Goal: Task Accomplishment & Management: Manage account settings

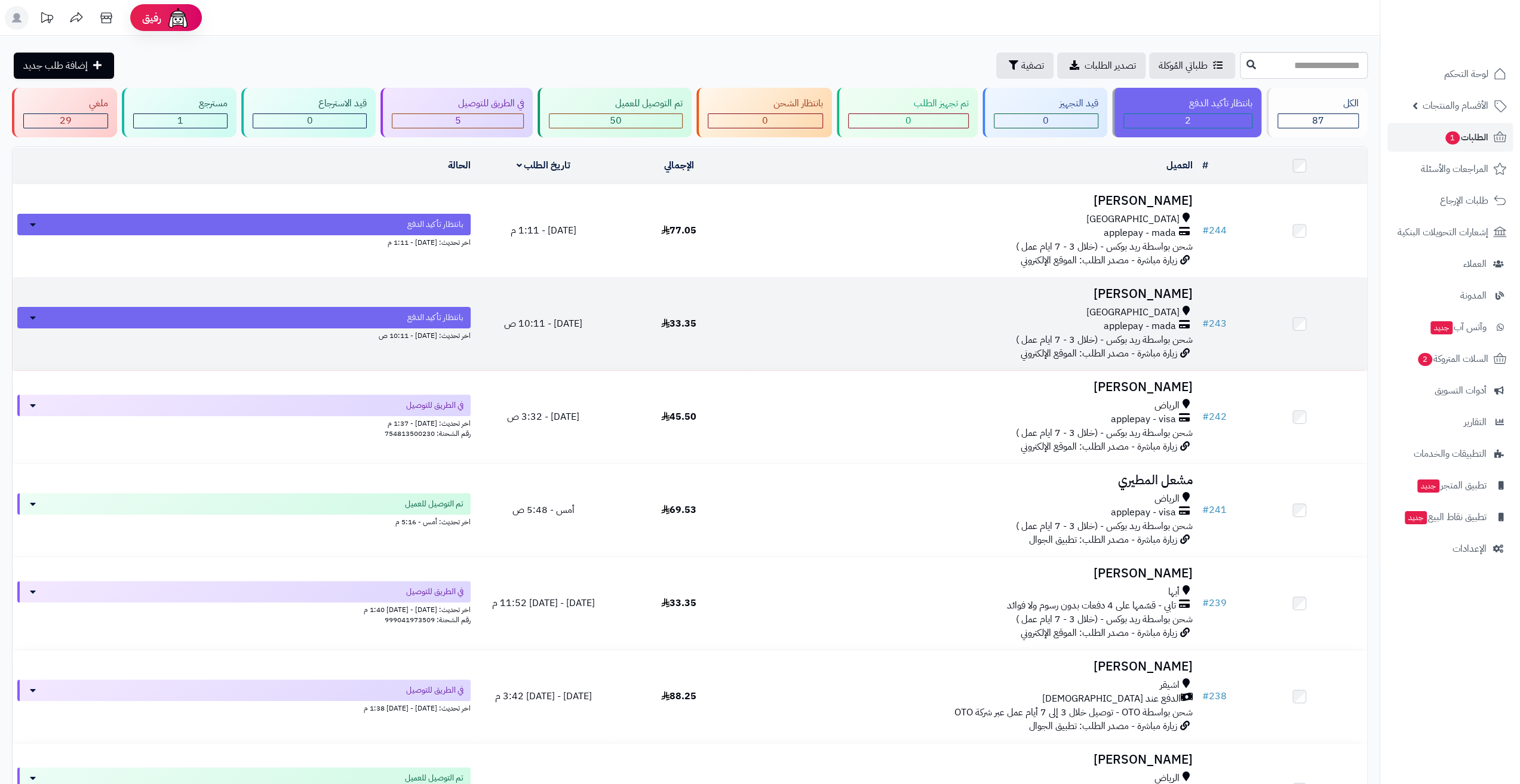
click at [1124, 294] on h3 "[PERSON_NAME]" at bounding box center [972, 294] width 441 height 13
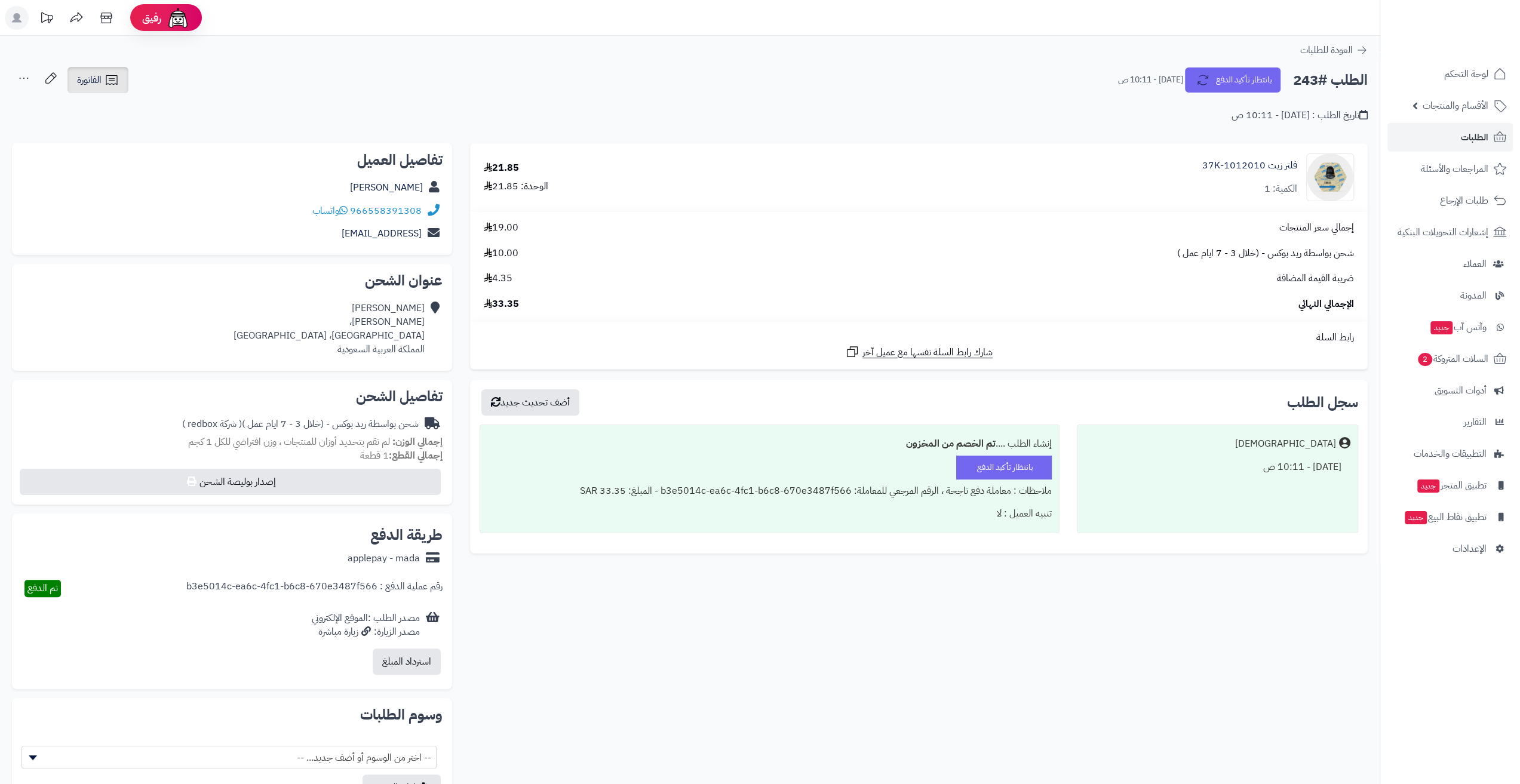
click at [90, 85] on span "الفاتورة" at bounding box center [90, 80] width 25 height 14
click at [117, 103] on link "طباعة الفاتورة" at bounding box center [129, 111] width 127 height 27
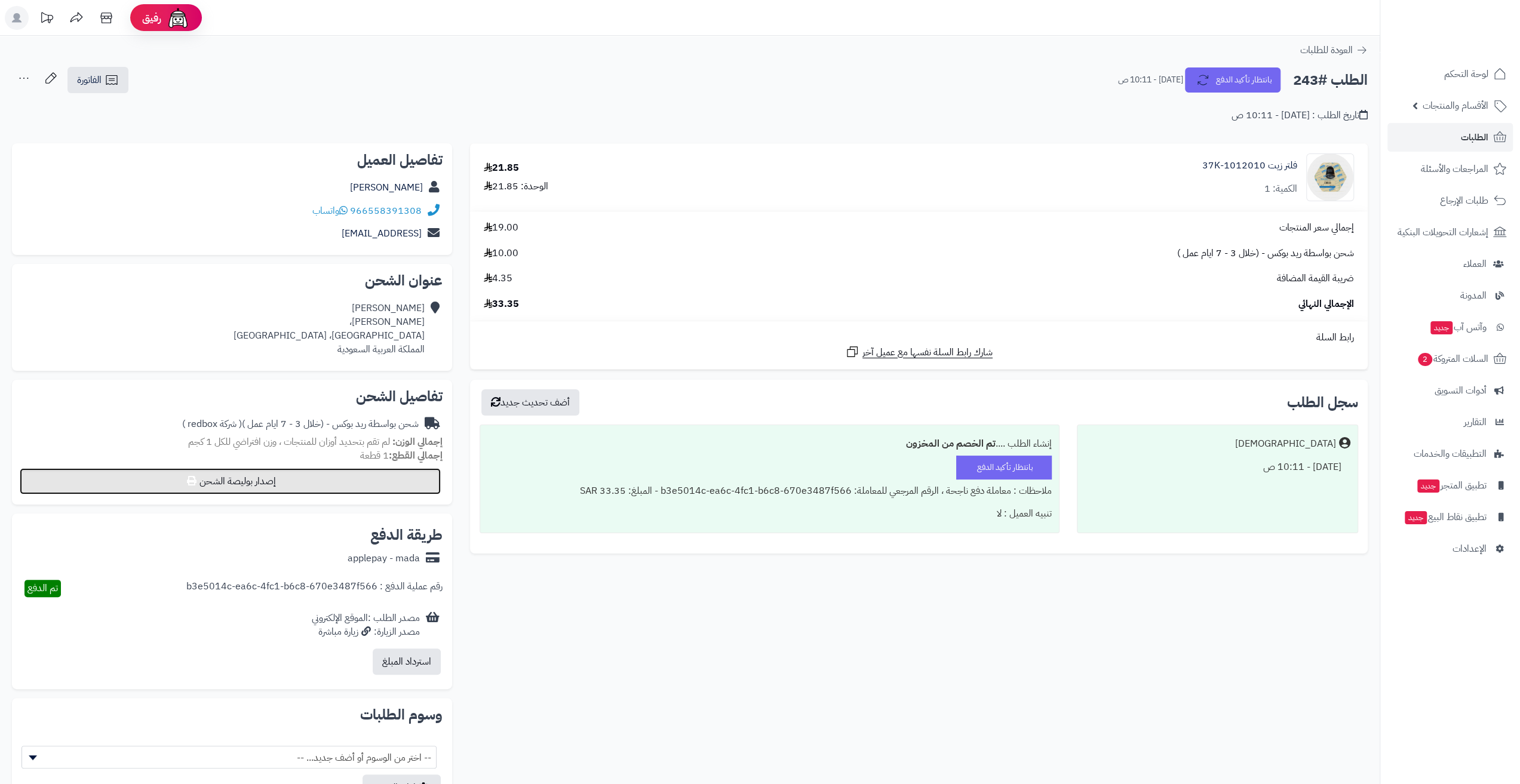
click at [328, 480] on button "إصدار بوليصة الشحن" at bounding box center [230, 481] width 421 height 26
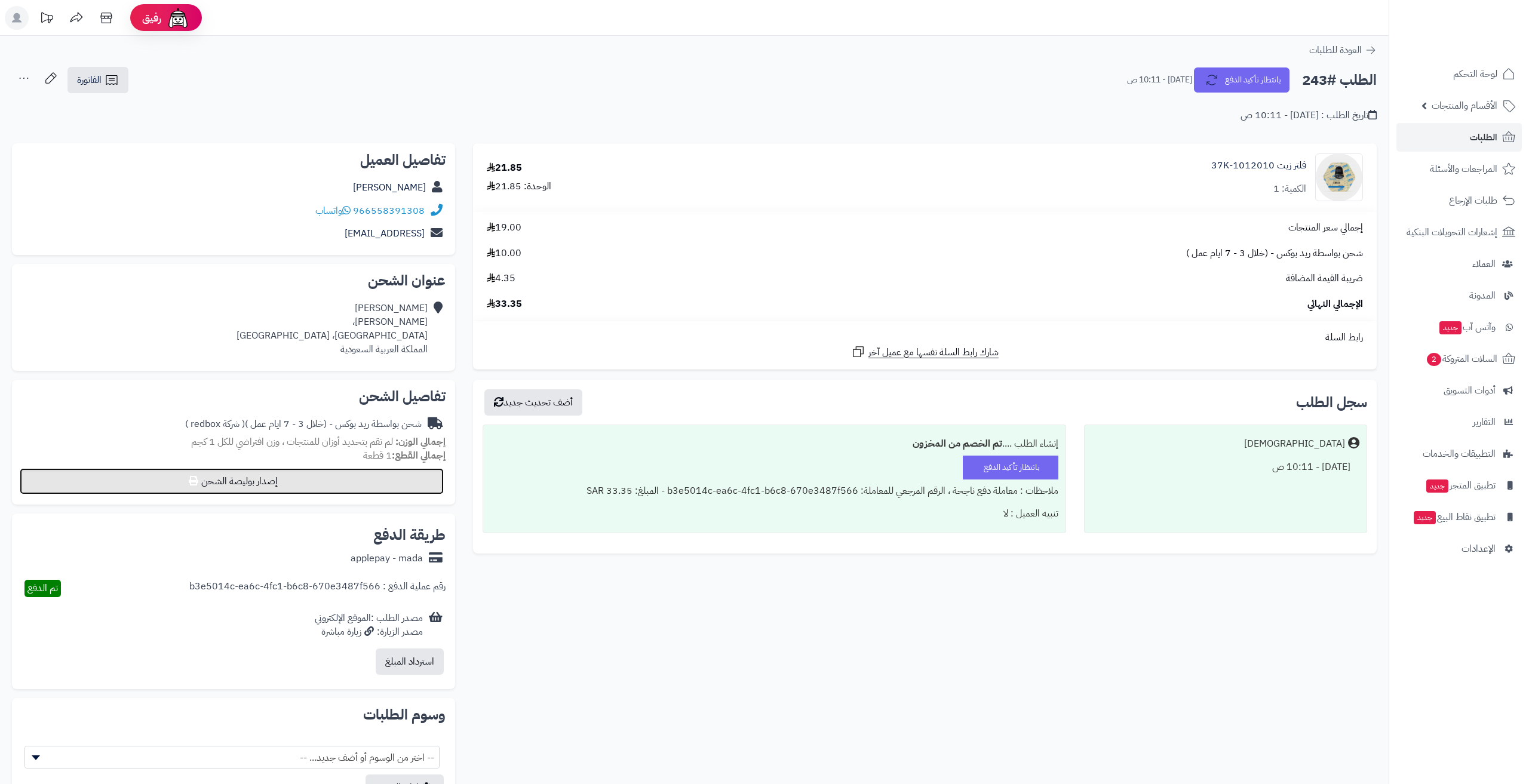
select select "******"
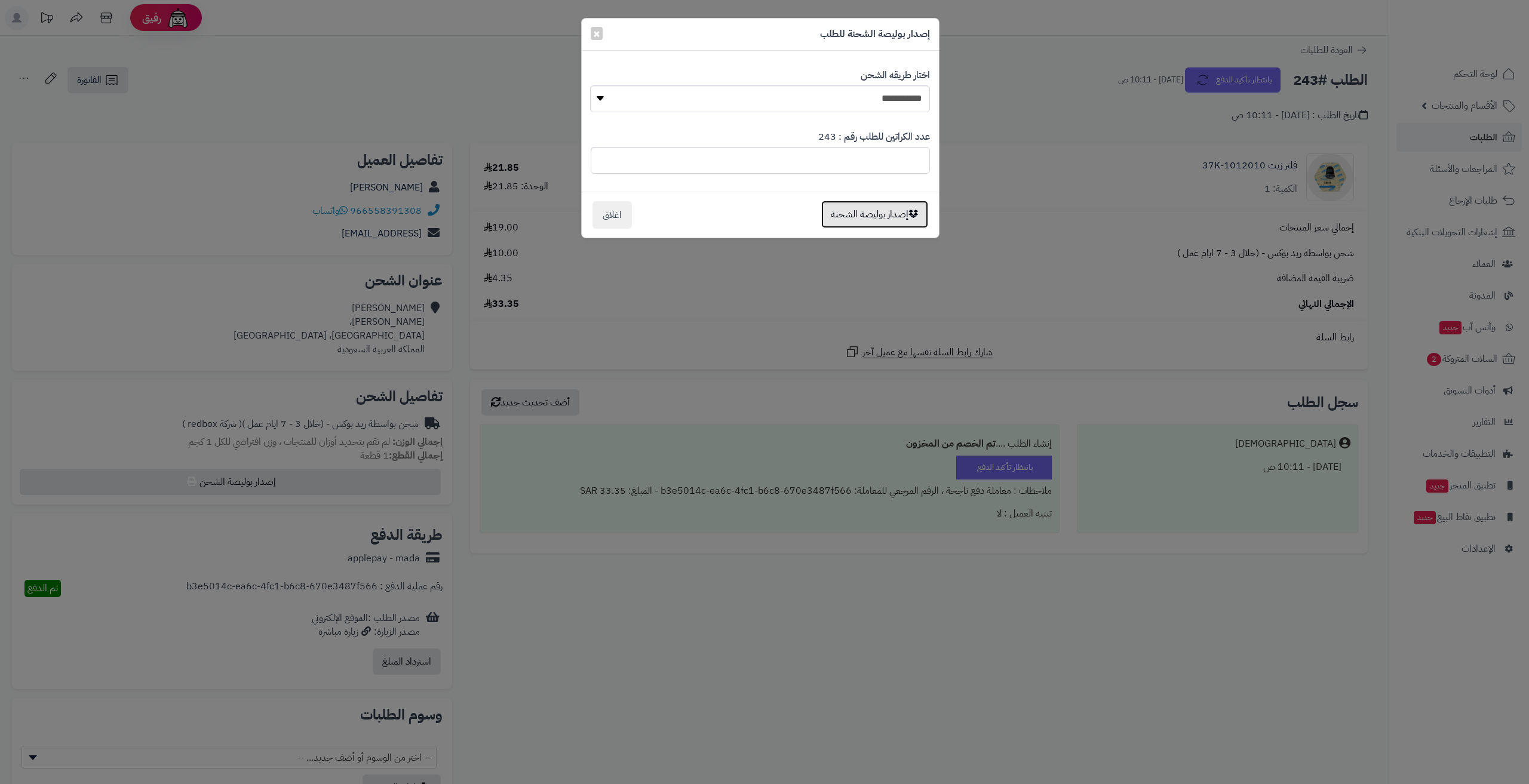
click at [862, 215] on button "إصدار بوليصة الشحنة" at bounding box center [874, 214] width 107 height 28
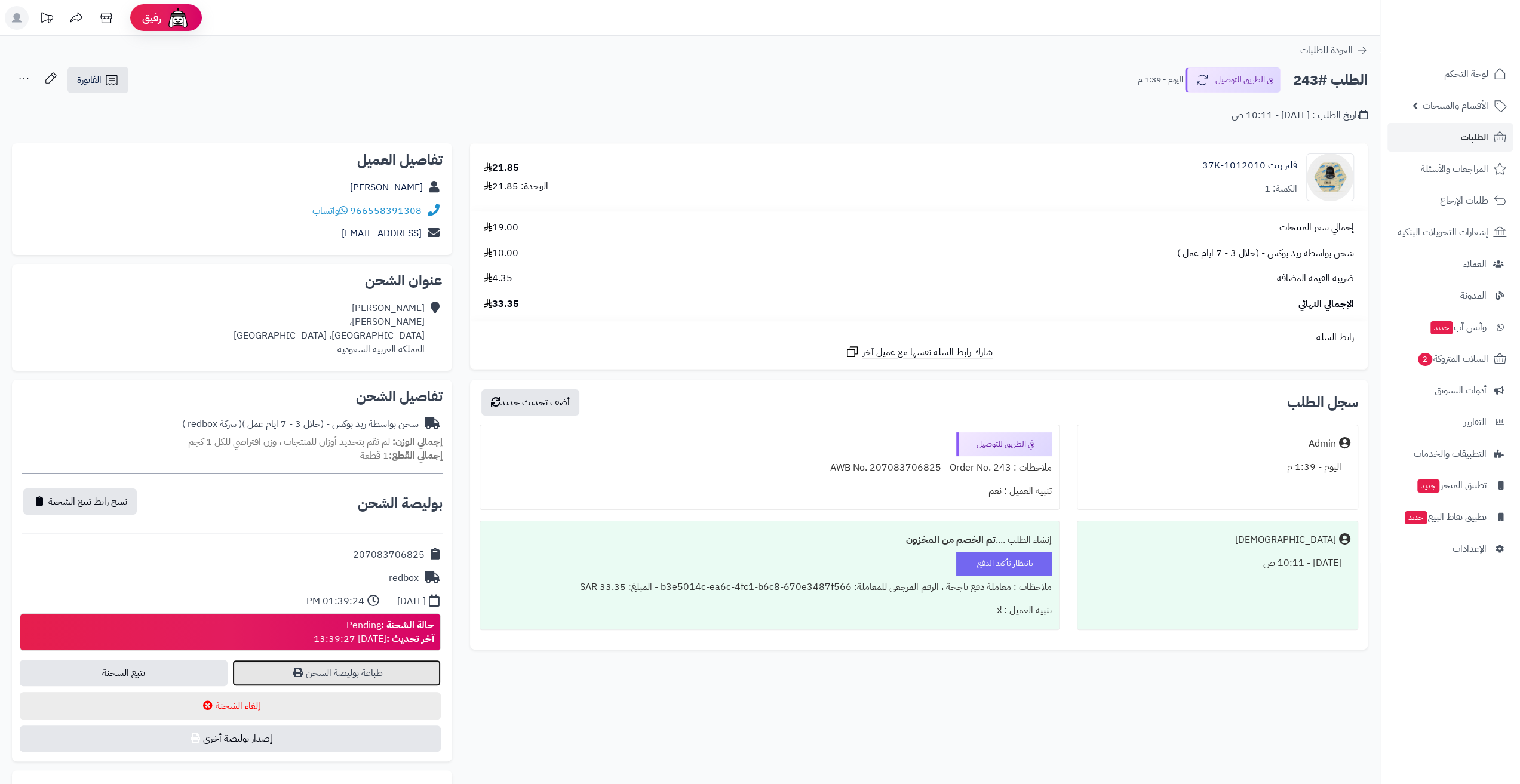
click at [323, 677] on link "طباعة بوليصة الشحن" at bounding box center [336, 673] width 208 height 26
click at [1462, 135] on span "الطلبات" at bounding box center [1475, 137] width 28 height 17
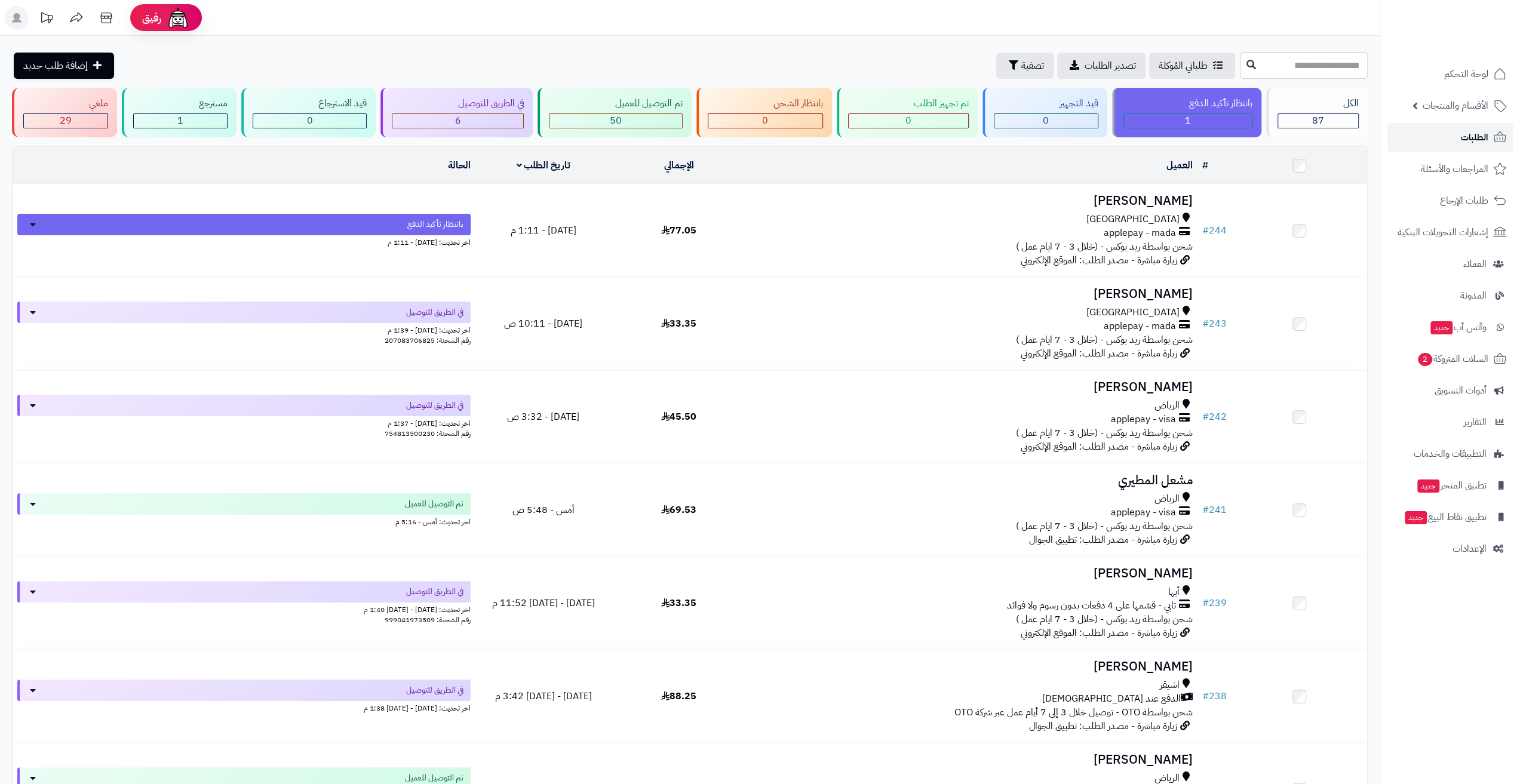
click at [1455, 137] on link "الطلبات" at bounding box center [1450, 137] width 125 height 29
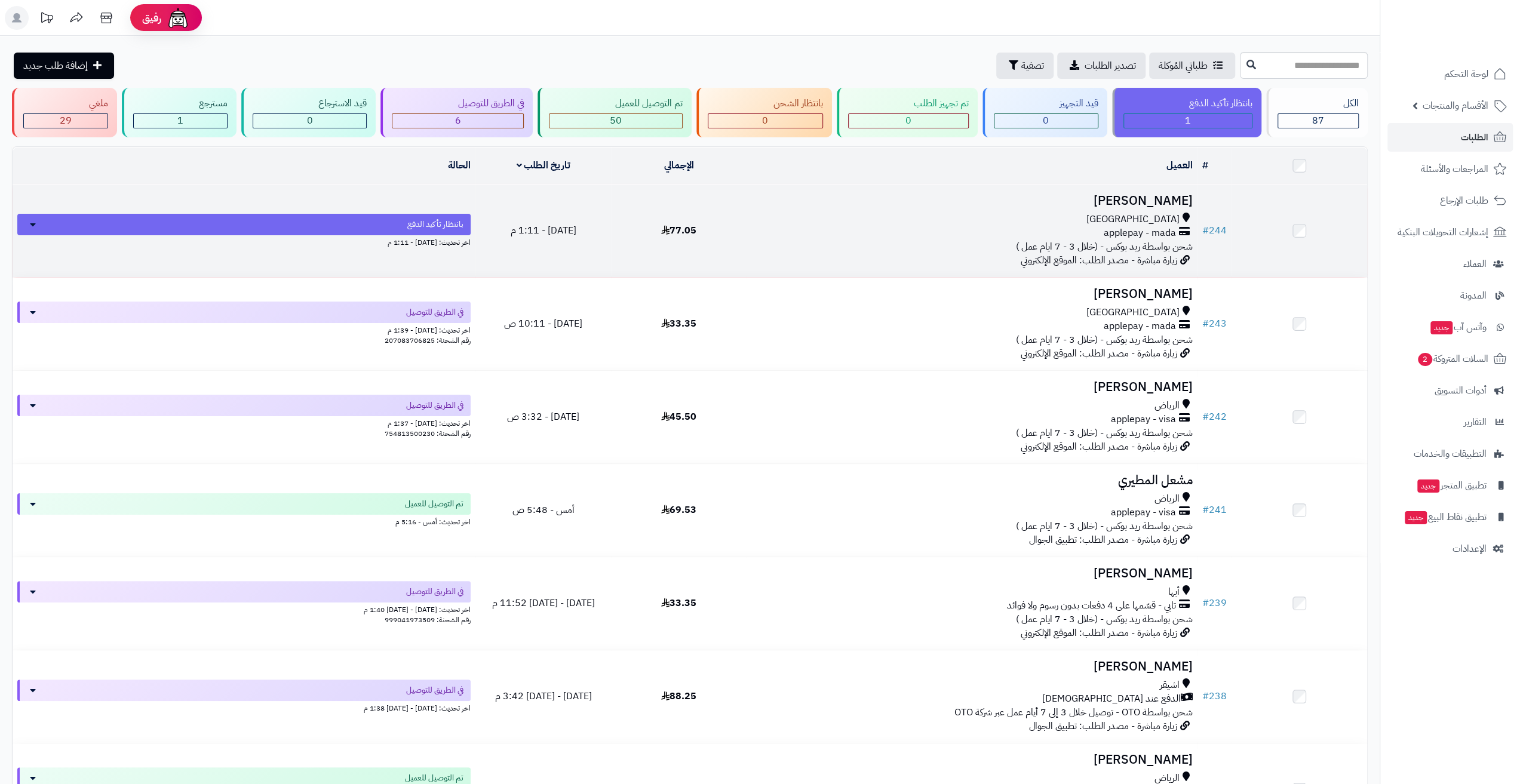
click at [839, 226] on div "applepay - mada" at bounding box center [972, 233] width 441 height 13
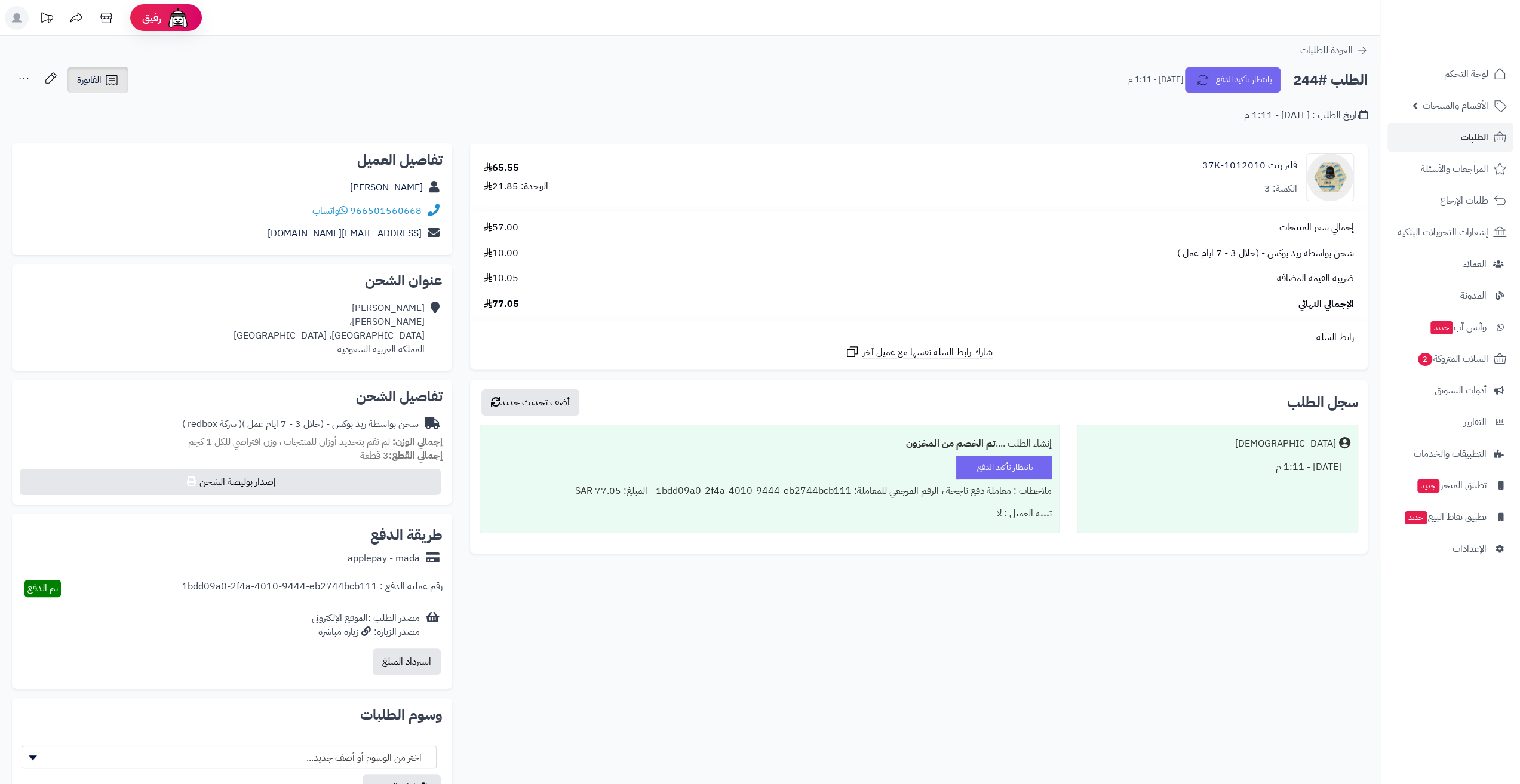
click at [107, 81] on icon at bounding box center [111, 80] width 14 height 14
click at [148, 109] on link "طباعة الفاتورة" at bounding box center [129, 111] width 127 height 27
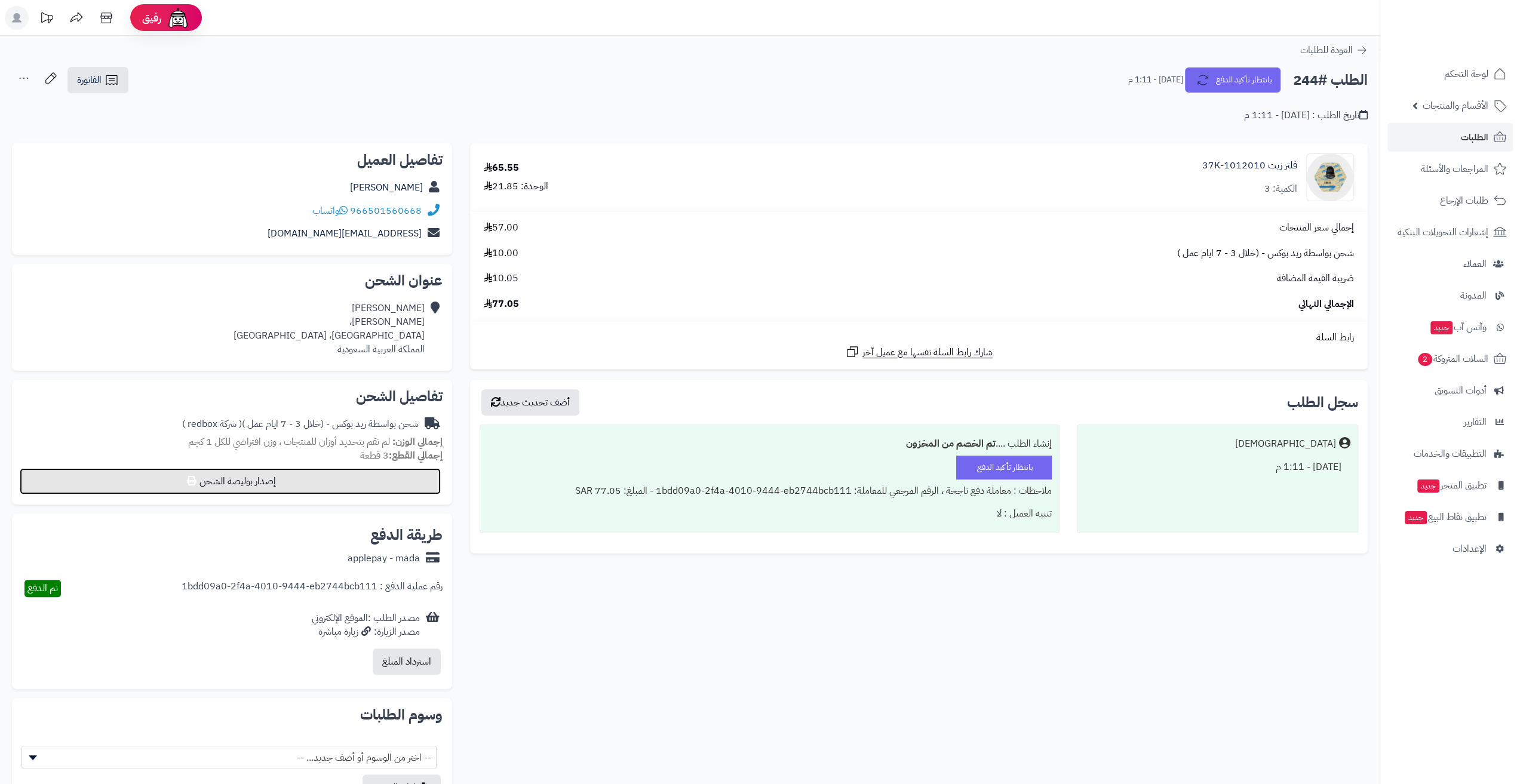
click at [324, 485] on button "إصدار بوليصة الشحن" at bounding box center [230, 481] width 421 height 26
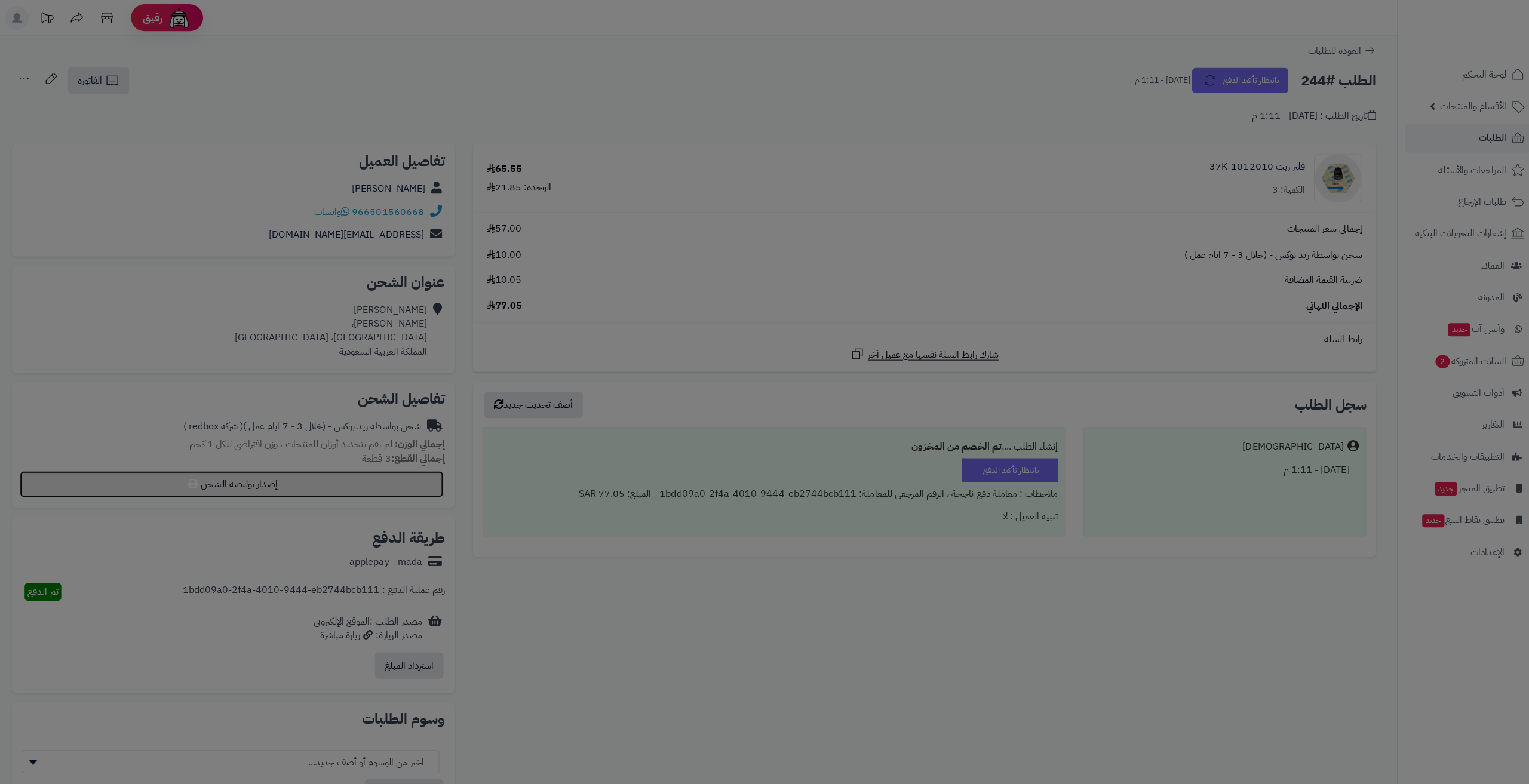
select select "******"
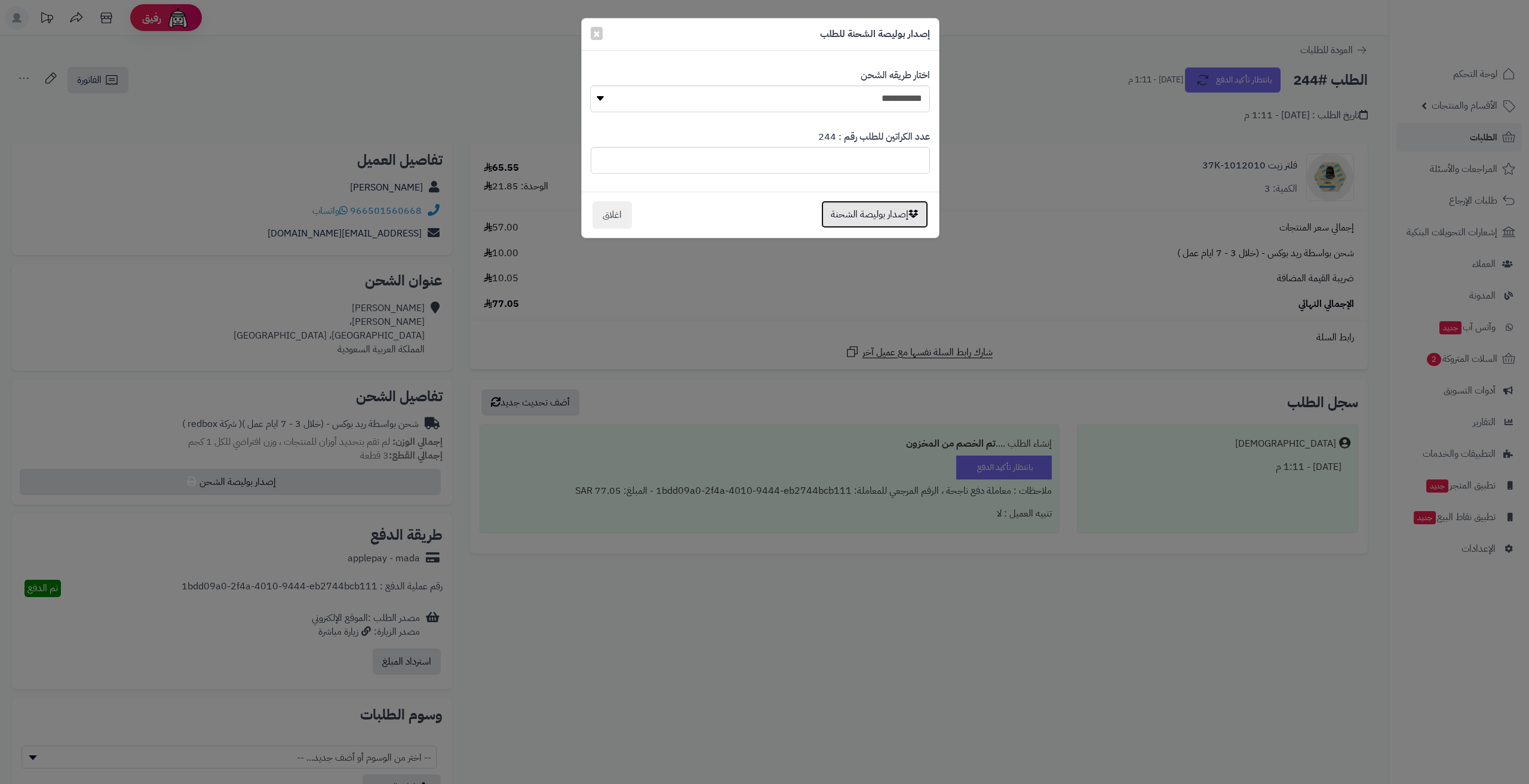
click at [834, 213] on button "إصدار بوليصة الشحنة" at bounding box center [874, 214] width 107 height 28
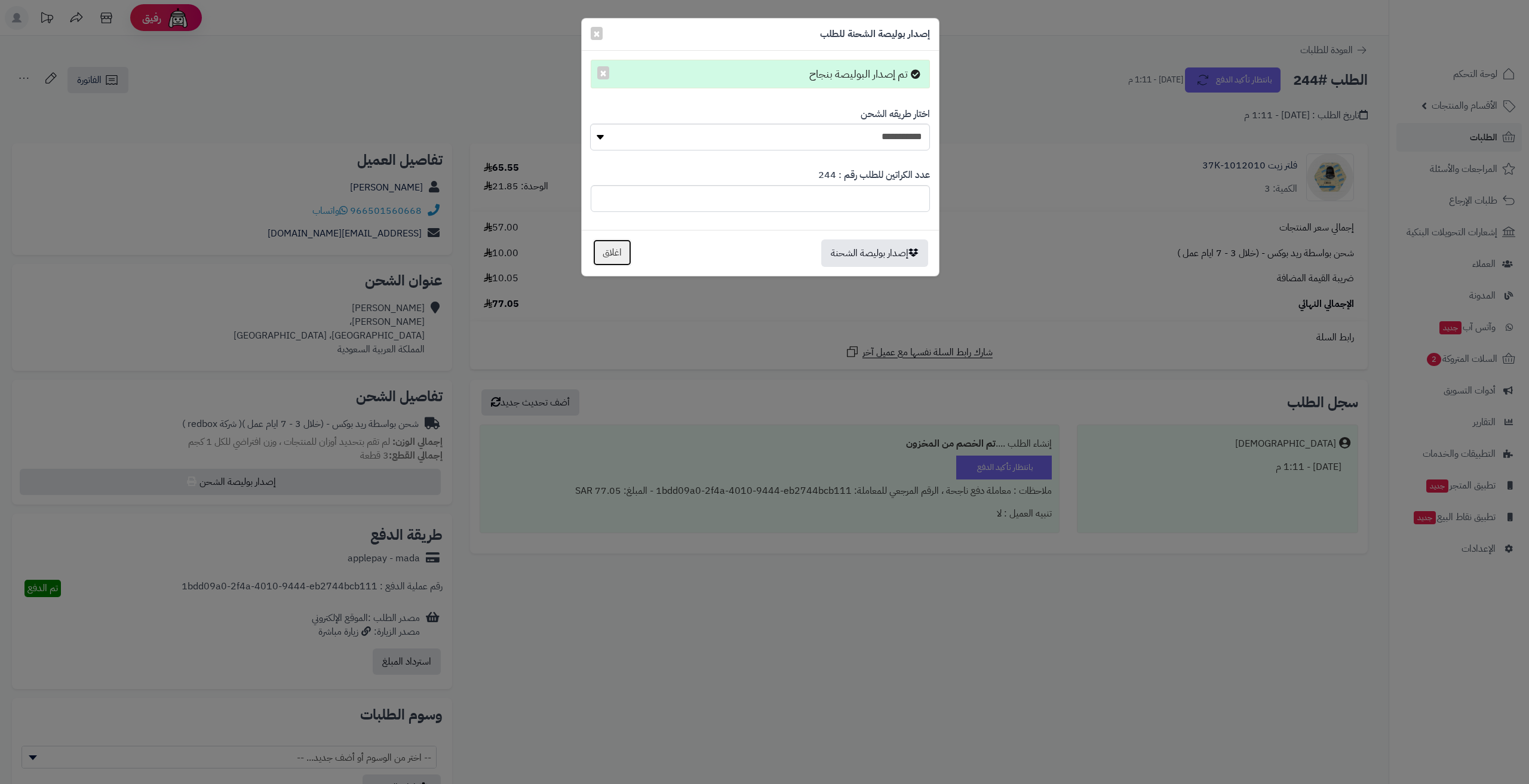
click at [610, 256] on button "اغلاق" at bounding box center [612, 252] width 39 height 28
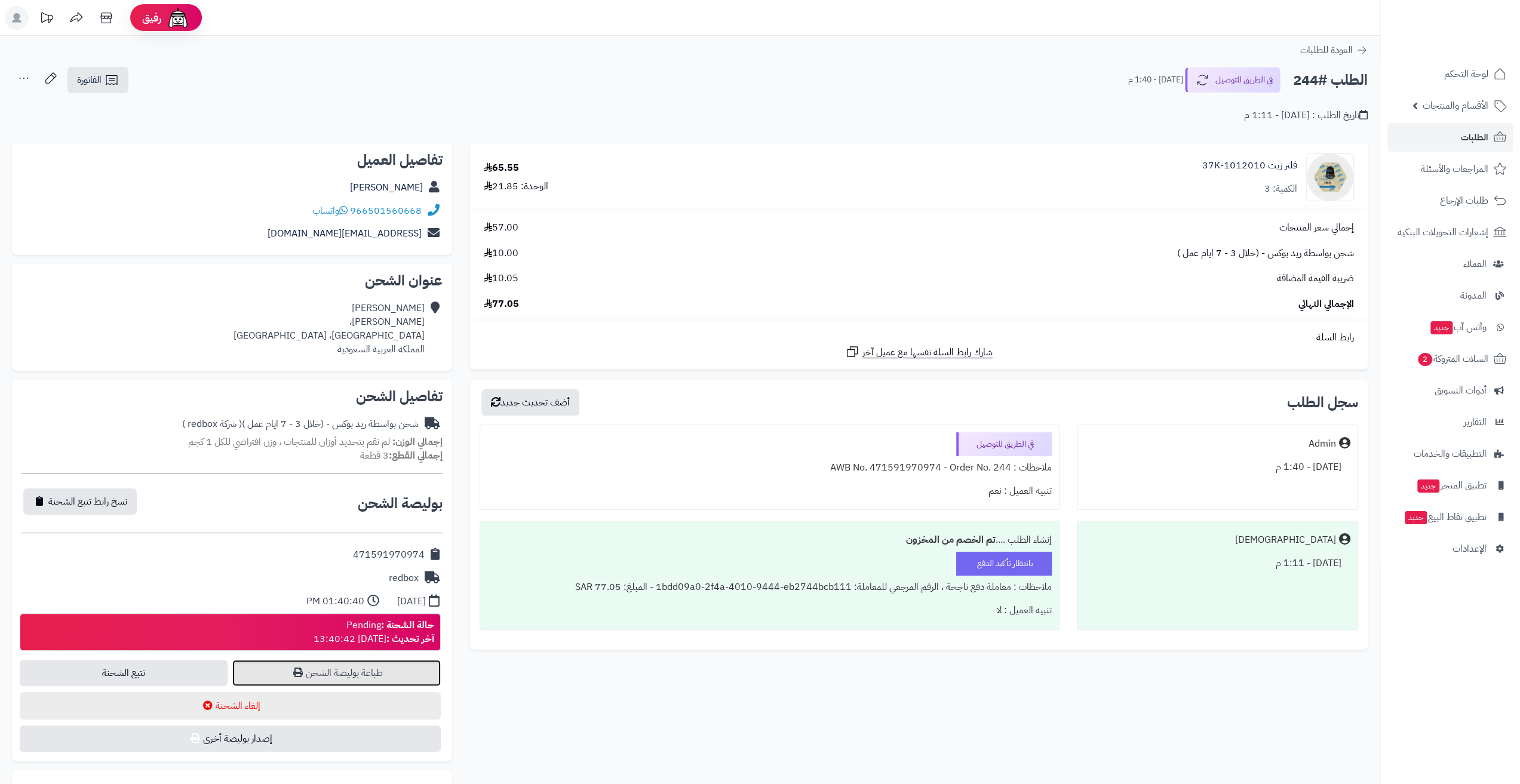
click at [311, 676] on link "طباعة بوليصة الشحن" at bounding box center [336, 673] width 208 height 26
click at [1445, 143] on link "الطلبات" at bounding box center [1450, 137] width 125 height 29
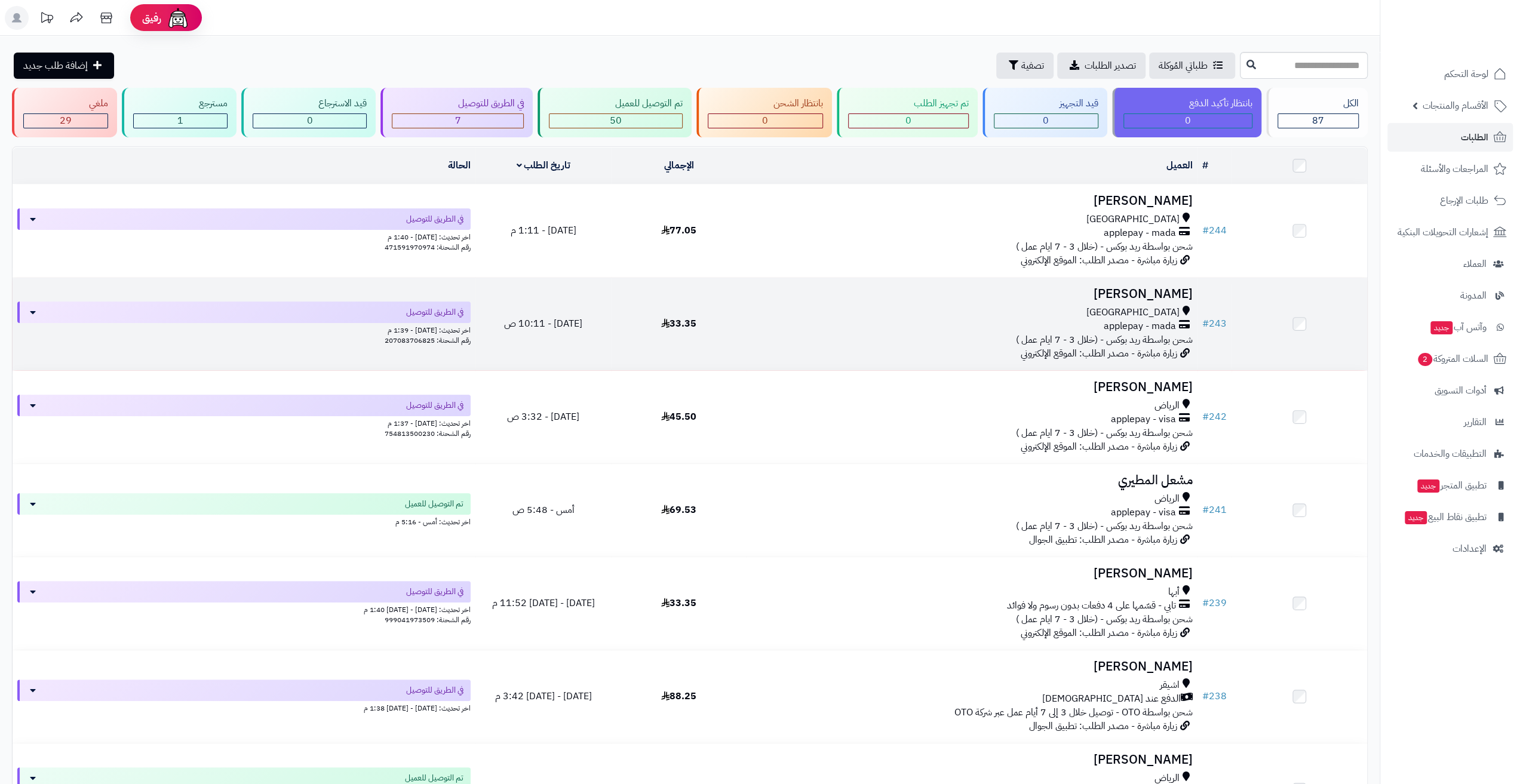
scroll to position [60, 0]
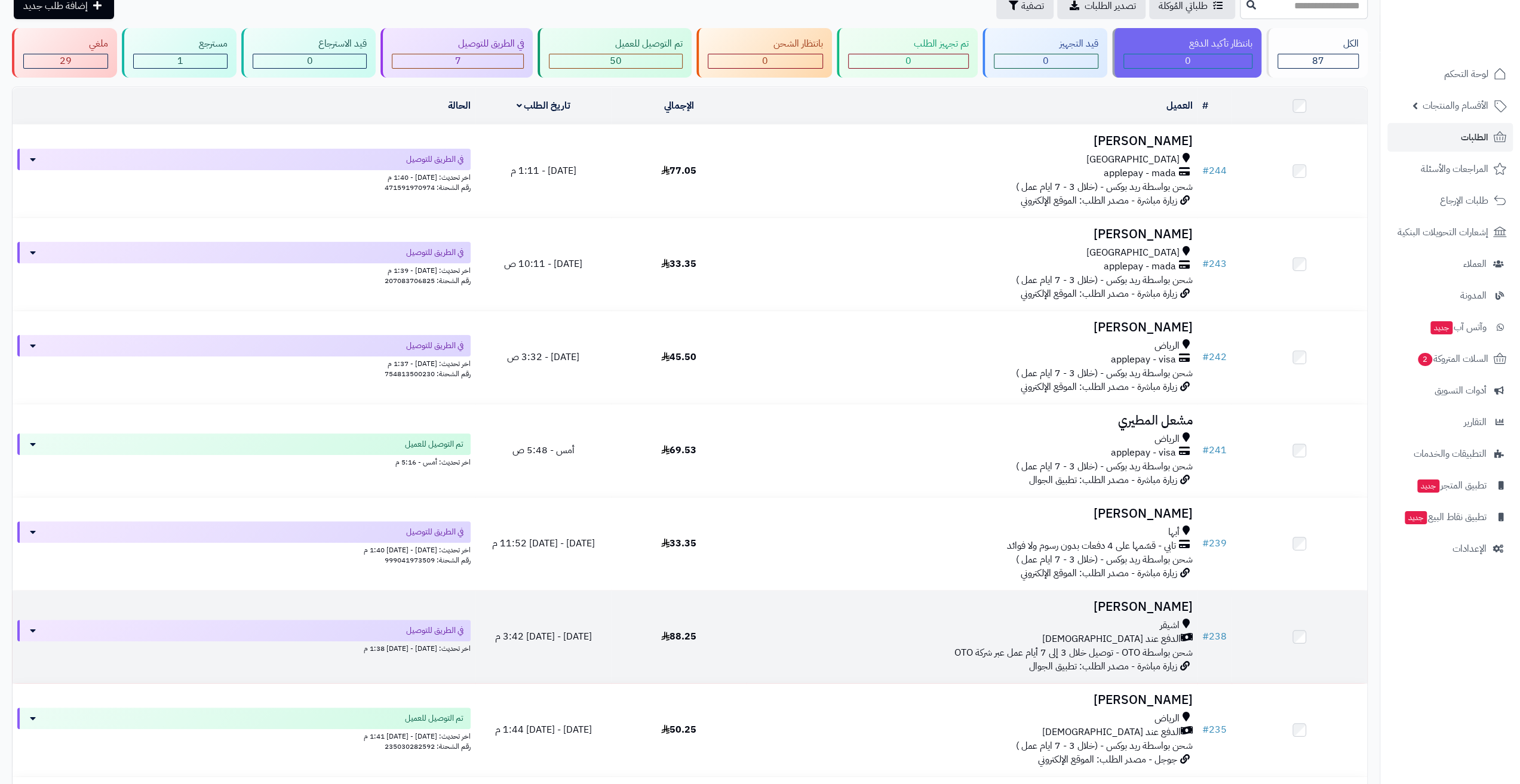
click at [1119, 607] on h3 "نواف المطيري" at bounding box center [972, 607] width 441 height 13
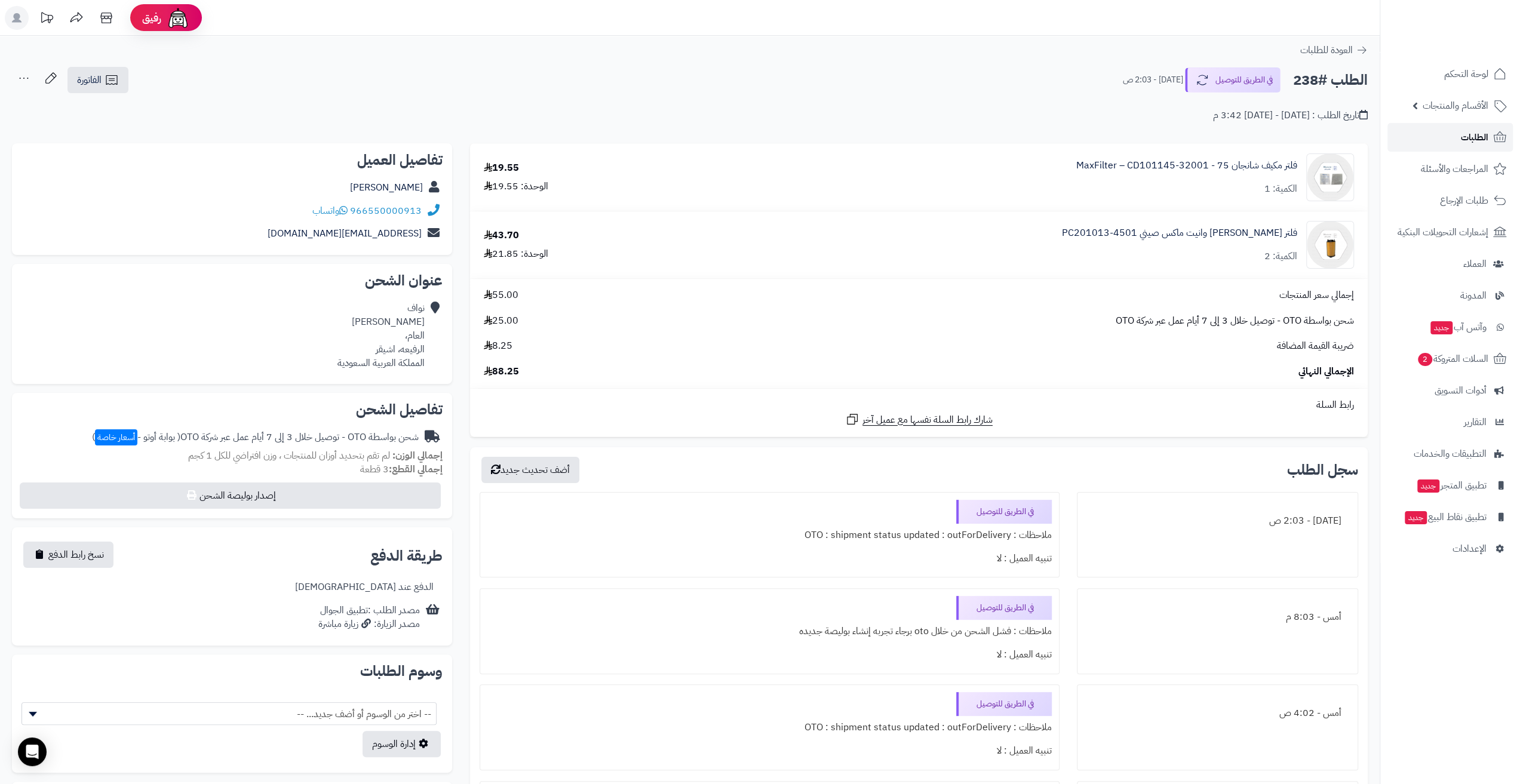
click at [1468, 133] on span "الطلبات" at bounding box center [1475, 137] width 28 height 17
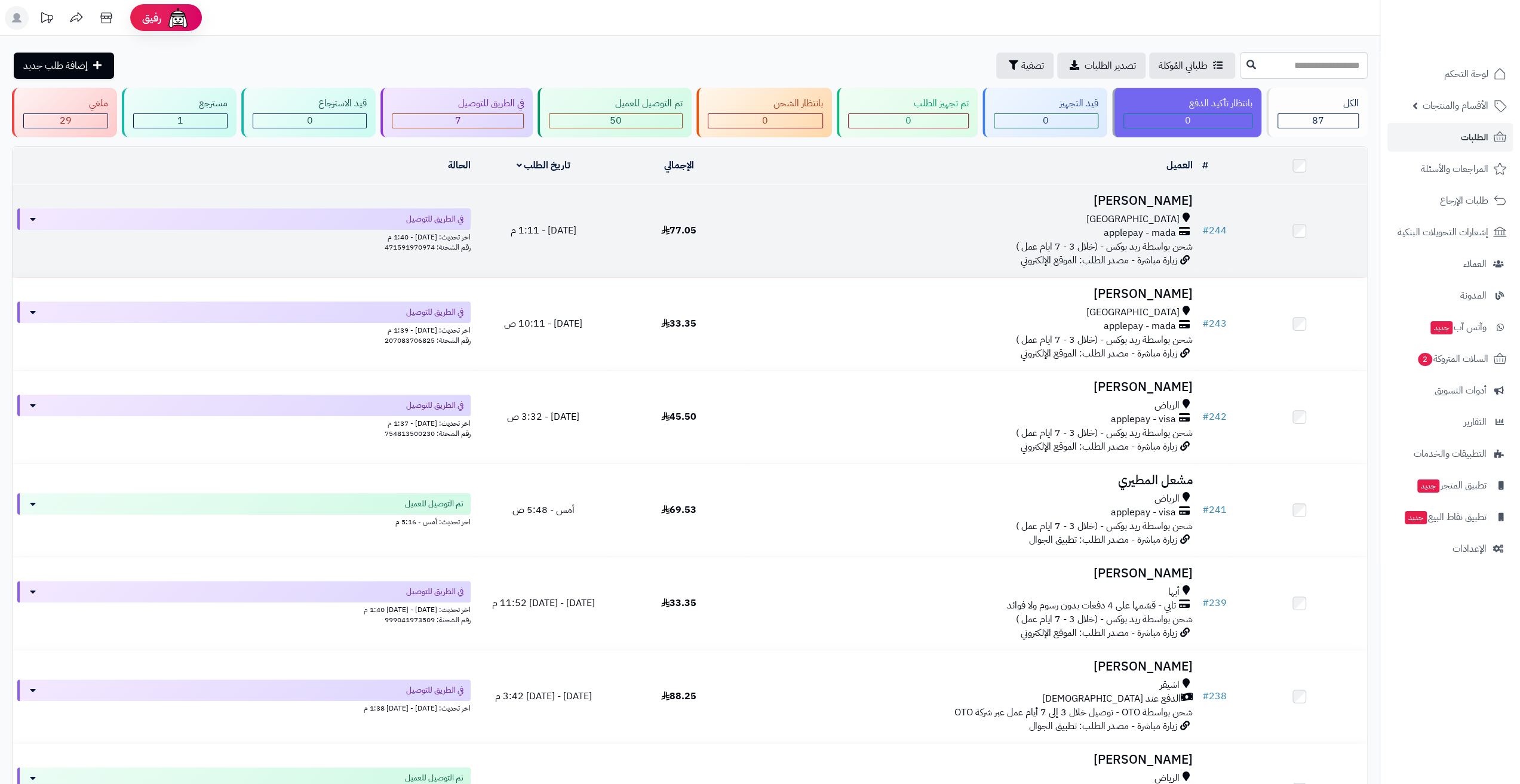
click at [1078, 208] on td "صالح القرني جدة applepay - mada شحن بواسطة ريد بوكس - (خلال 3 - 7 ايام عمل ) زي…" at bounding box center [972, 231] width 451 height 93
click at [1161, 196] on h3 "[PERSON_NAME]" at bounding box center [972, 201] width 441 height 13
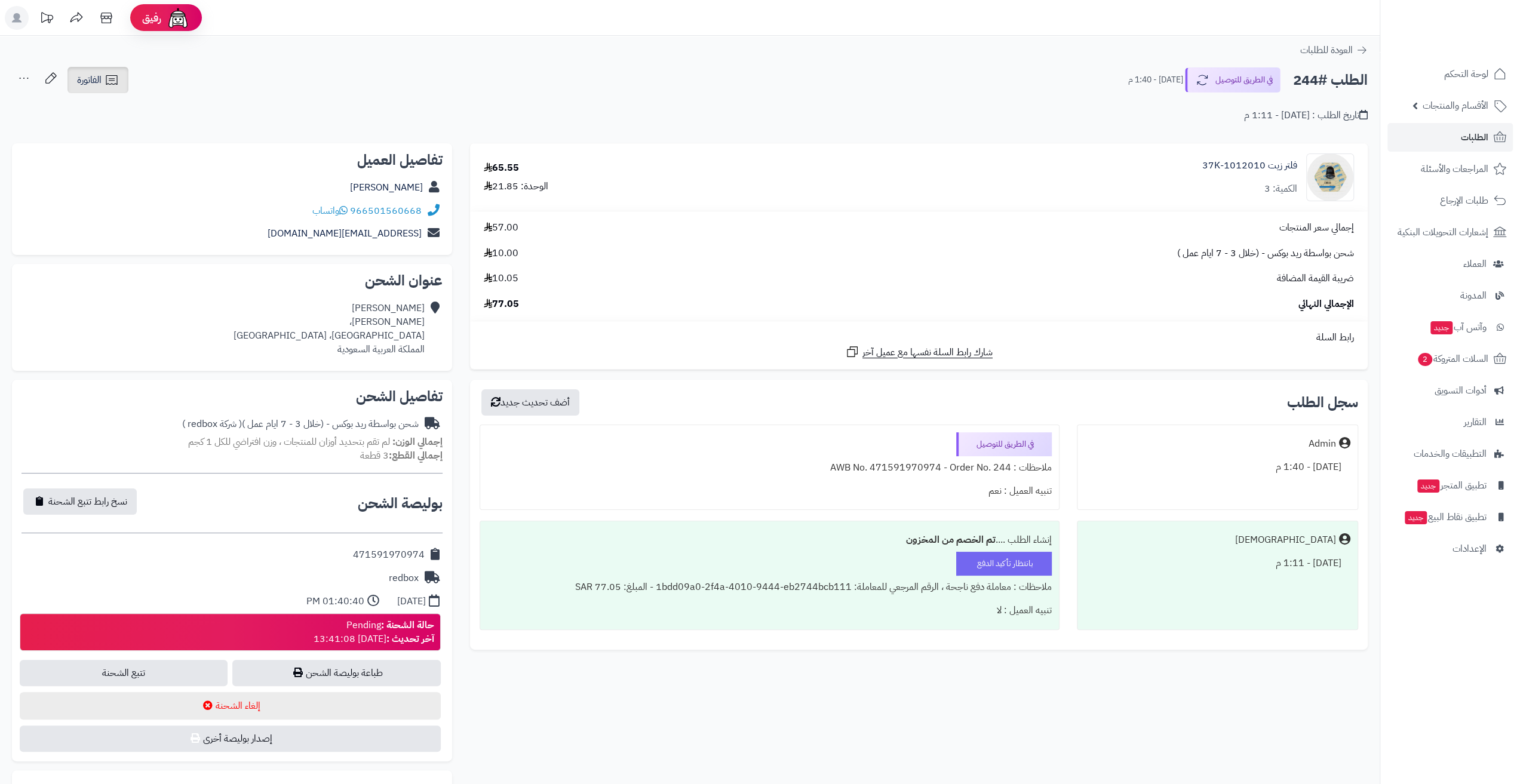
click at [116, 88] on link "الفاتورة" at bounding box center [98, 80] width 61 height 26
click at [149, 120] on link "طباعة الفاتورة" at bounding box center [129, 111] width 127 height 27
click at [1456, 76] on span "لوحة التحكم" at bounding box center [1467, 74] width 44 height 17
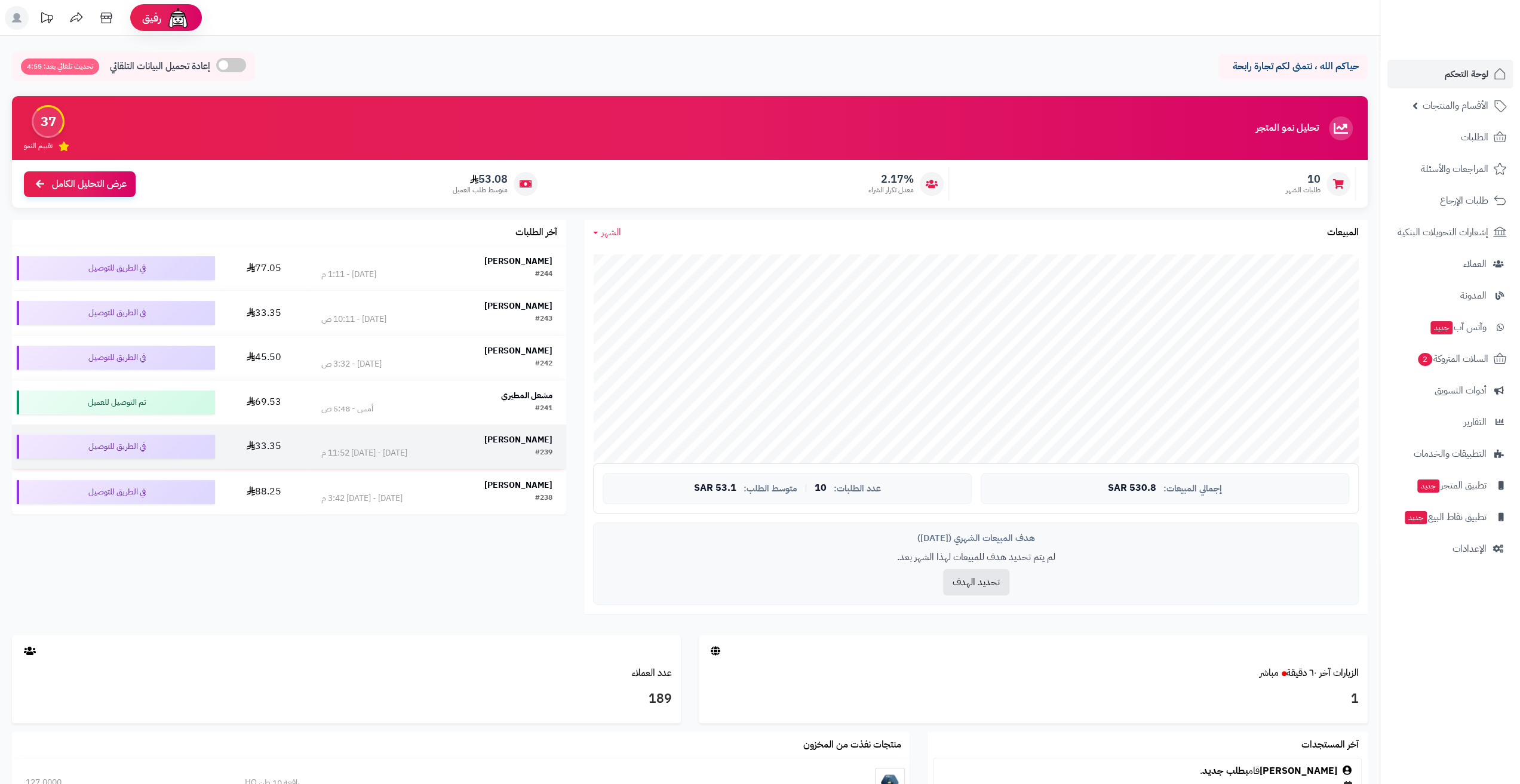
click at [460, 445] on div "[PERSON_NAME]" at bounding box center [437, 440] width 231 height 12
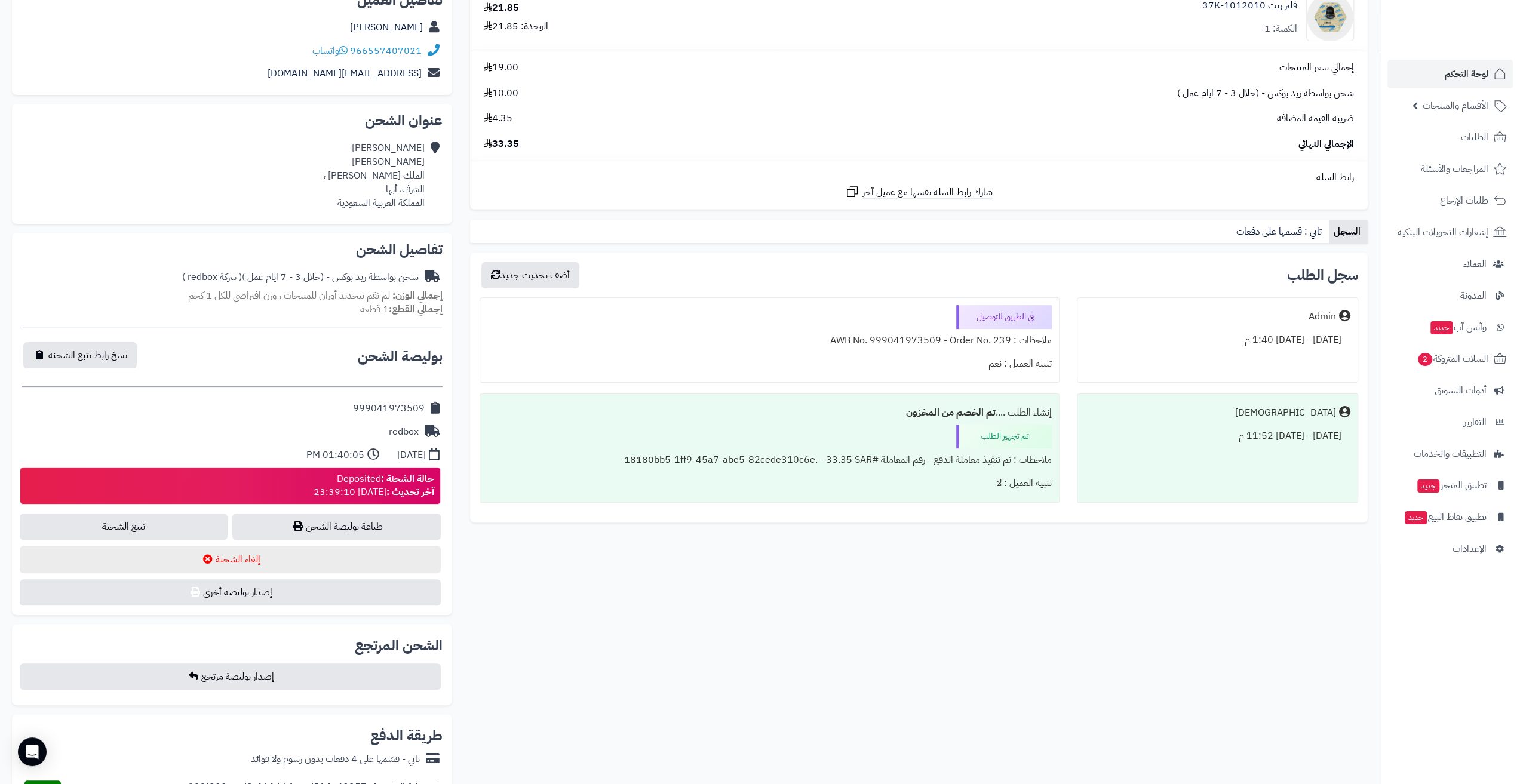
scroll to position [179, 0]
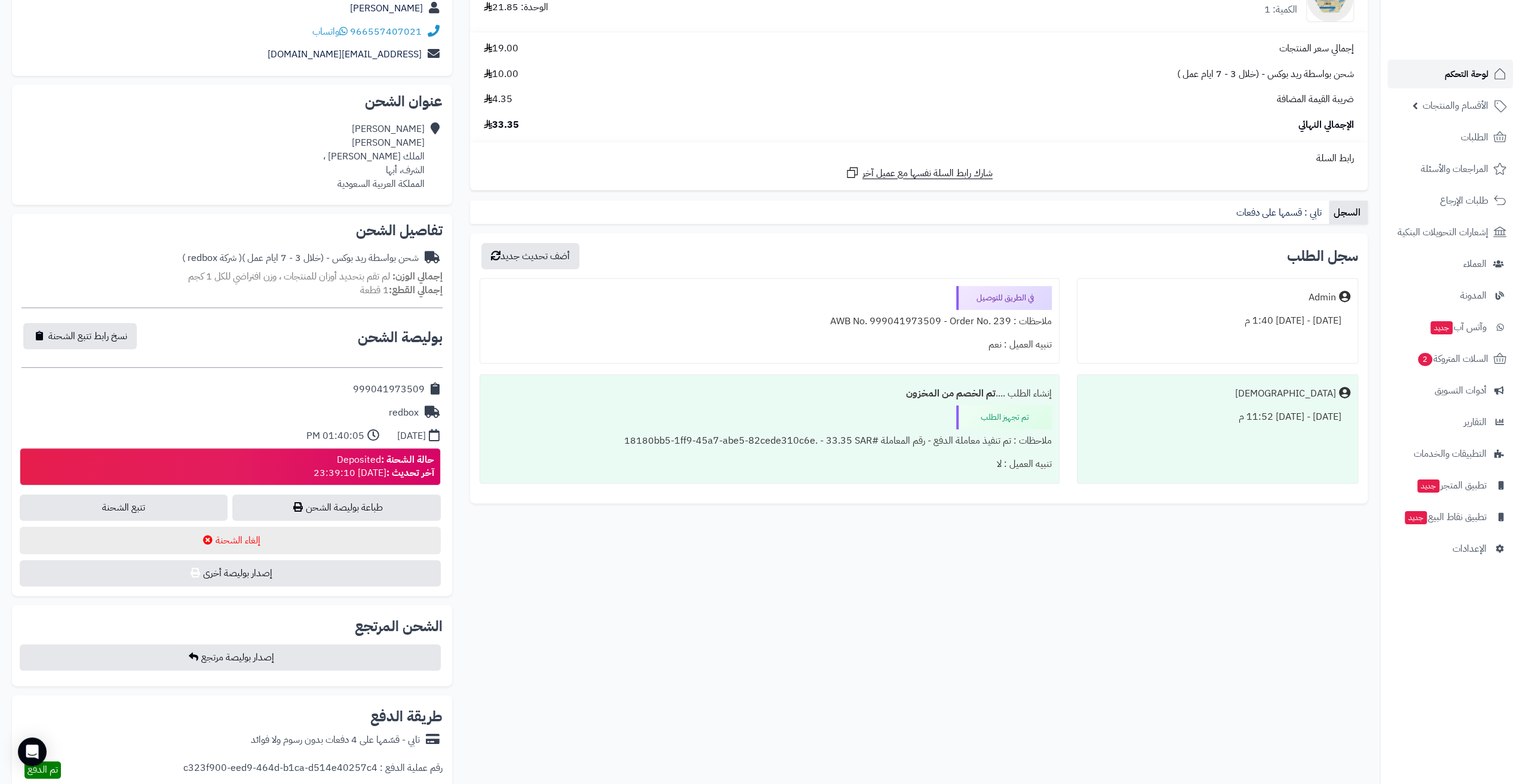
click at [1435, 71] on link "لوحة التحكم" at bounding box center [1450, 74] width 125 height 29
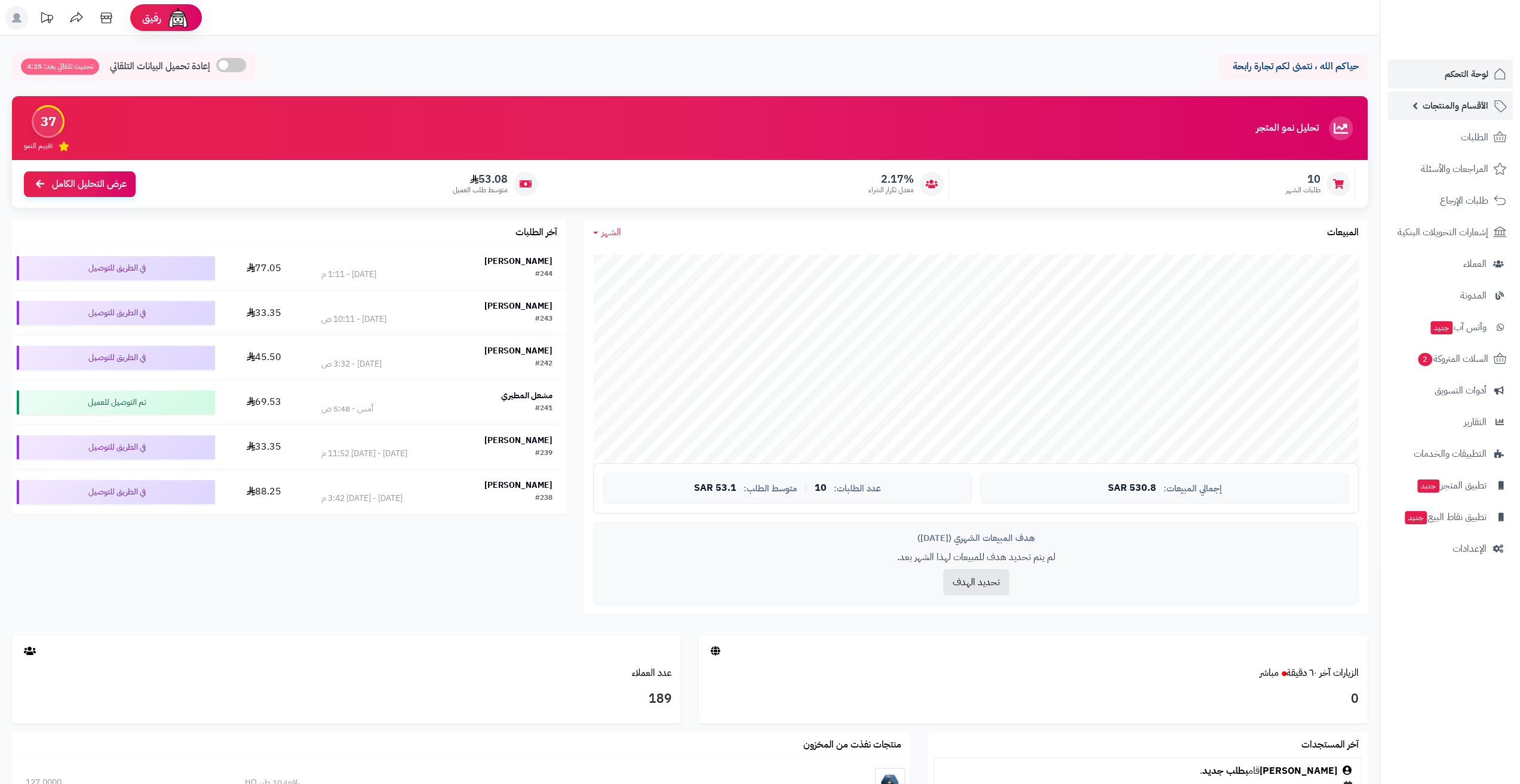
click at [1442, 112] on span "الأقسام والمنتجات" at bounding box center [1456, 106] width 66 height 17
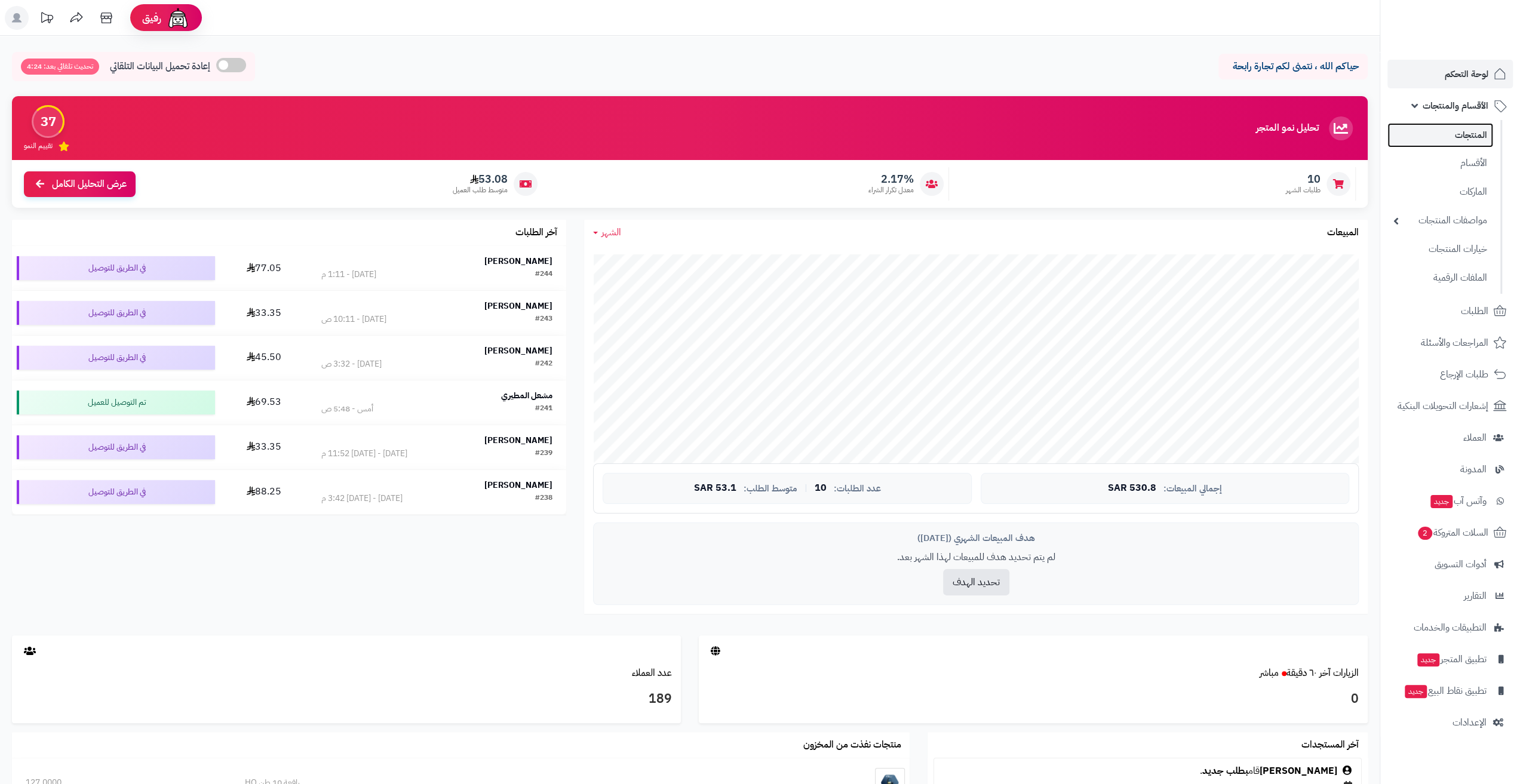
click at [1456, 137] on link "المنتجات" at bounding box center [1440, 136] width 106 height 25
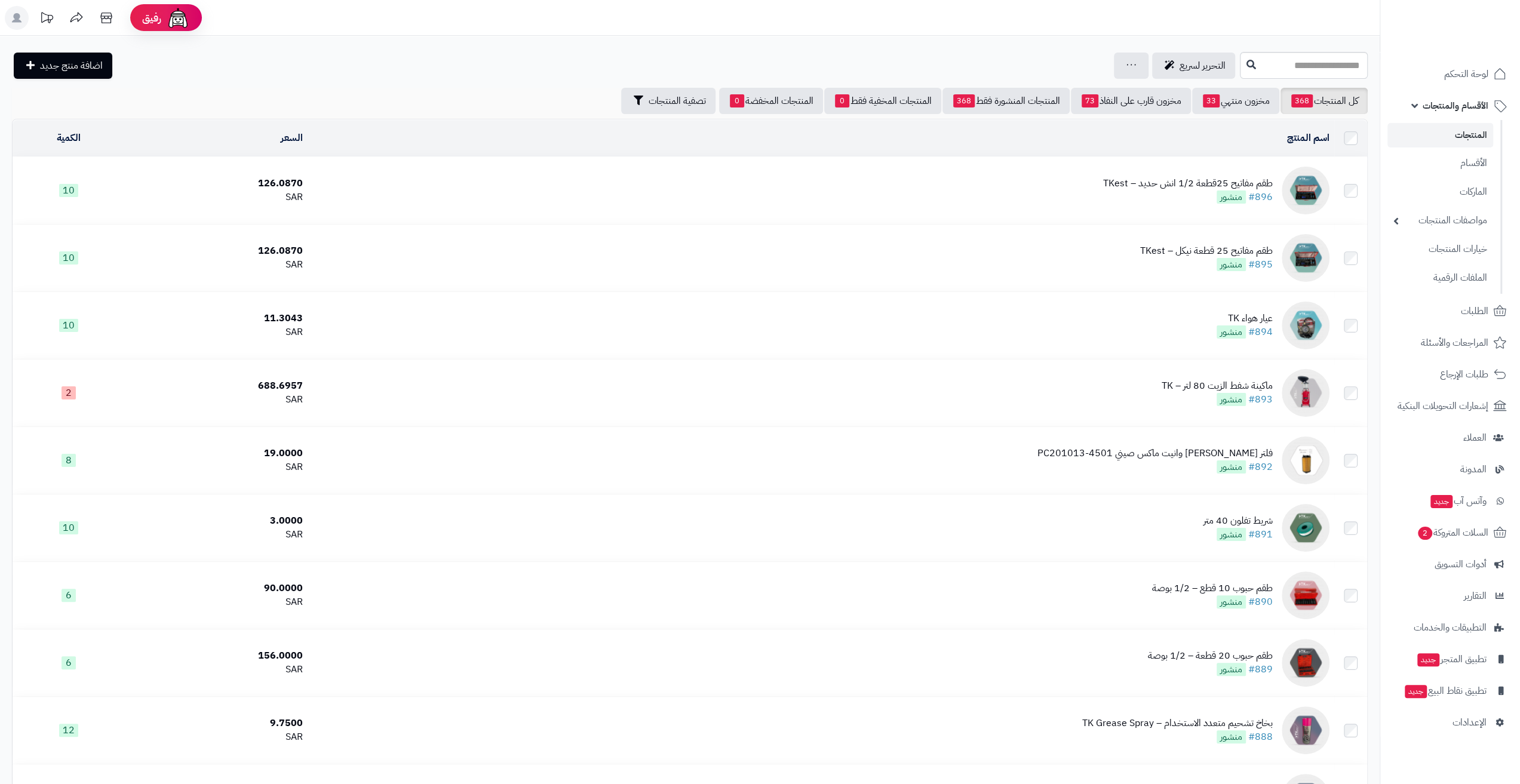
click at [1152, 182] on div "طقم مفاتيح 25قطعة 1/2 انش حديد – TKest" at bounding box center [1188, 183] width 169 height 13
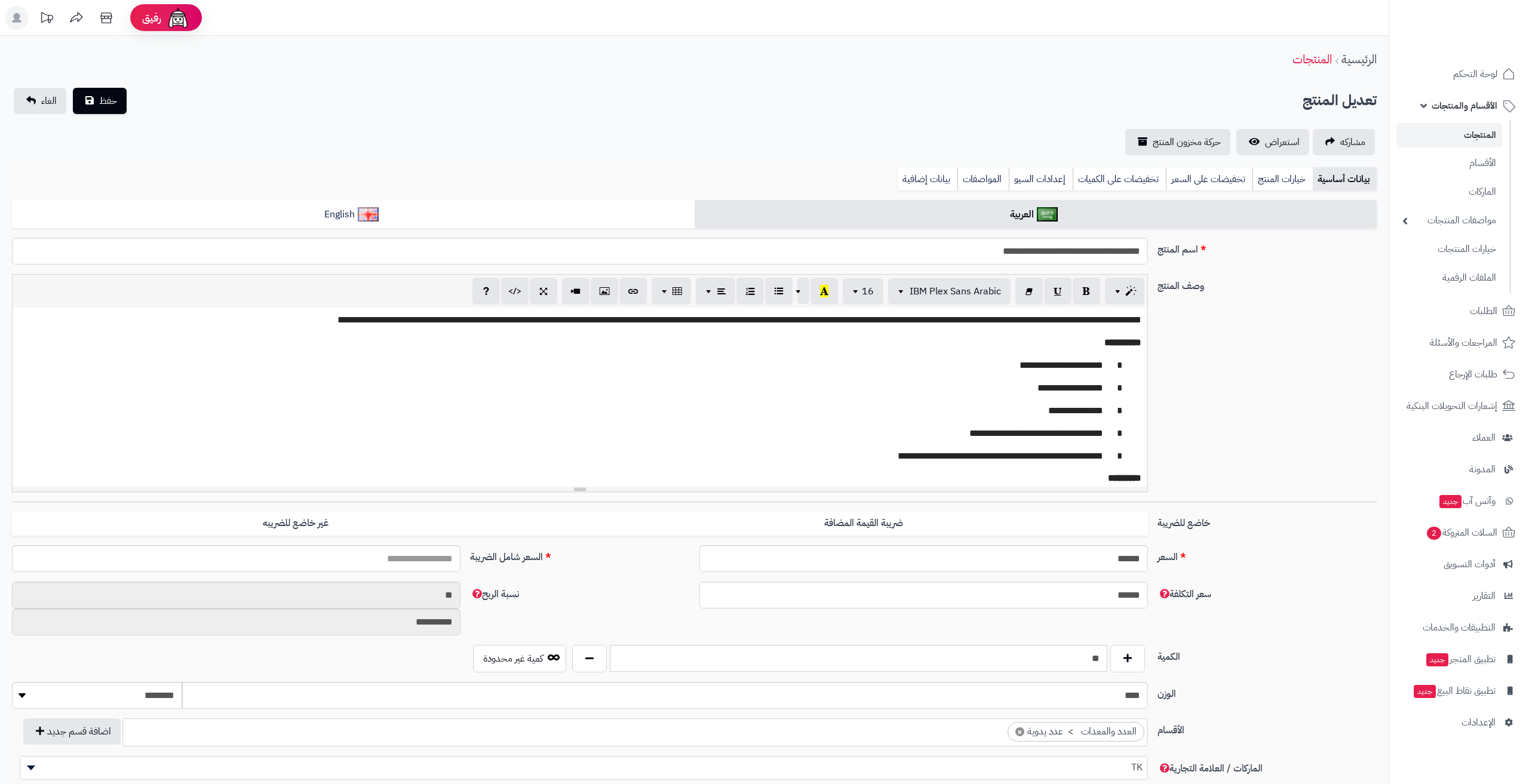
type input "******"
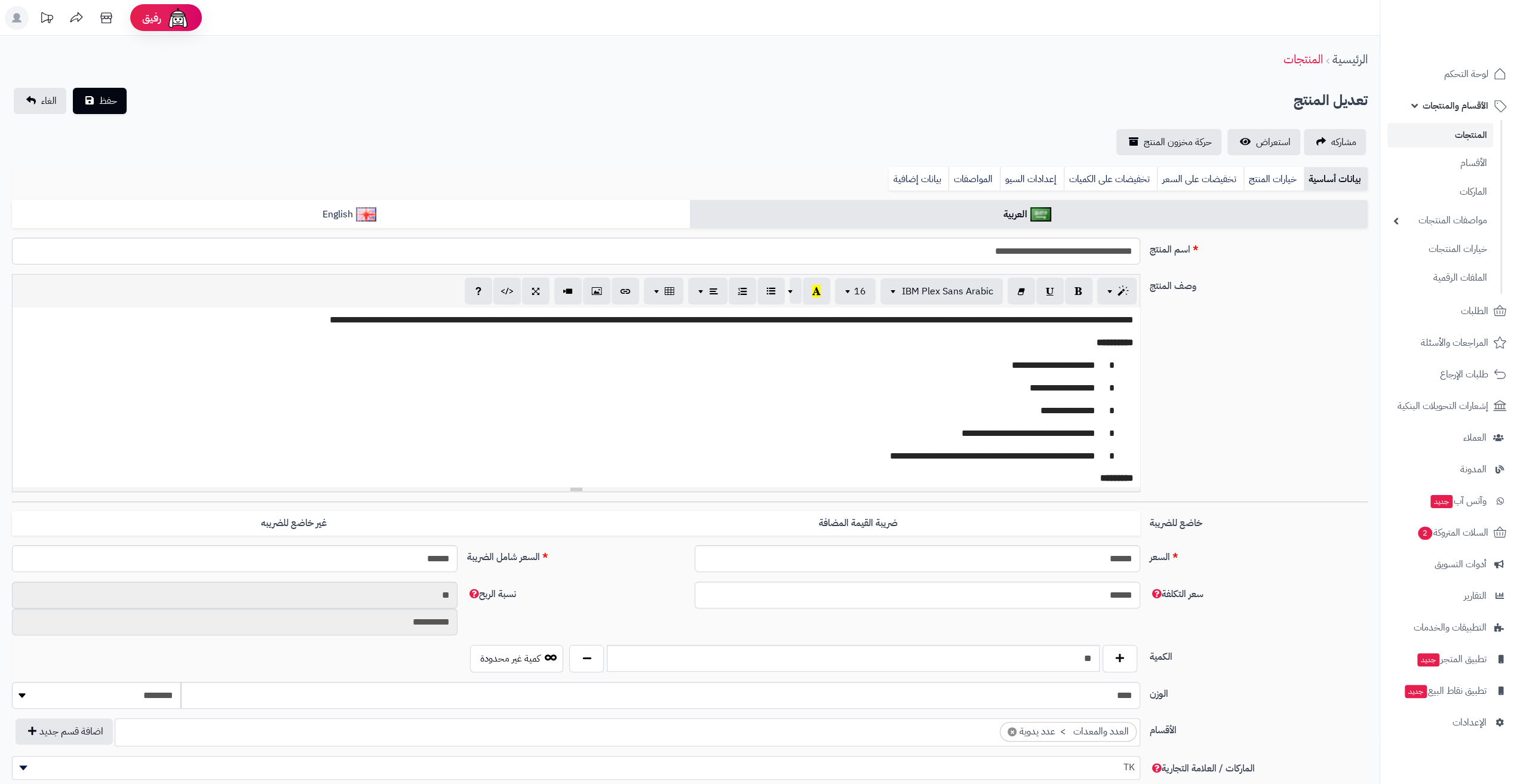
scroll to position [124, 0]
click at [1058, 322] on p "**********" at bounding box center [581, 320] width 1106 height 13
drag, startPoint x: 1021, startPoint y: 255, endPoint x: 1056, endPoint y: 258, distance: 35.1
click at [1056, 258] on input "**********" at bounding box center [576, 251] width 1128 height 27
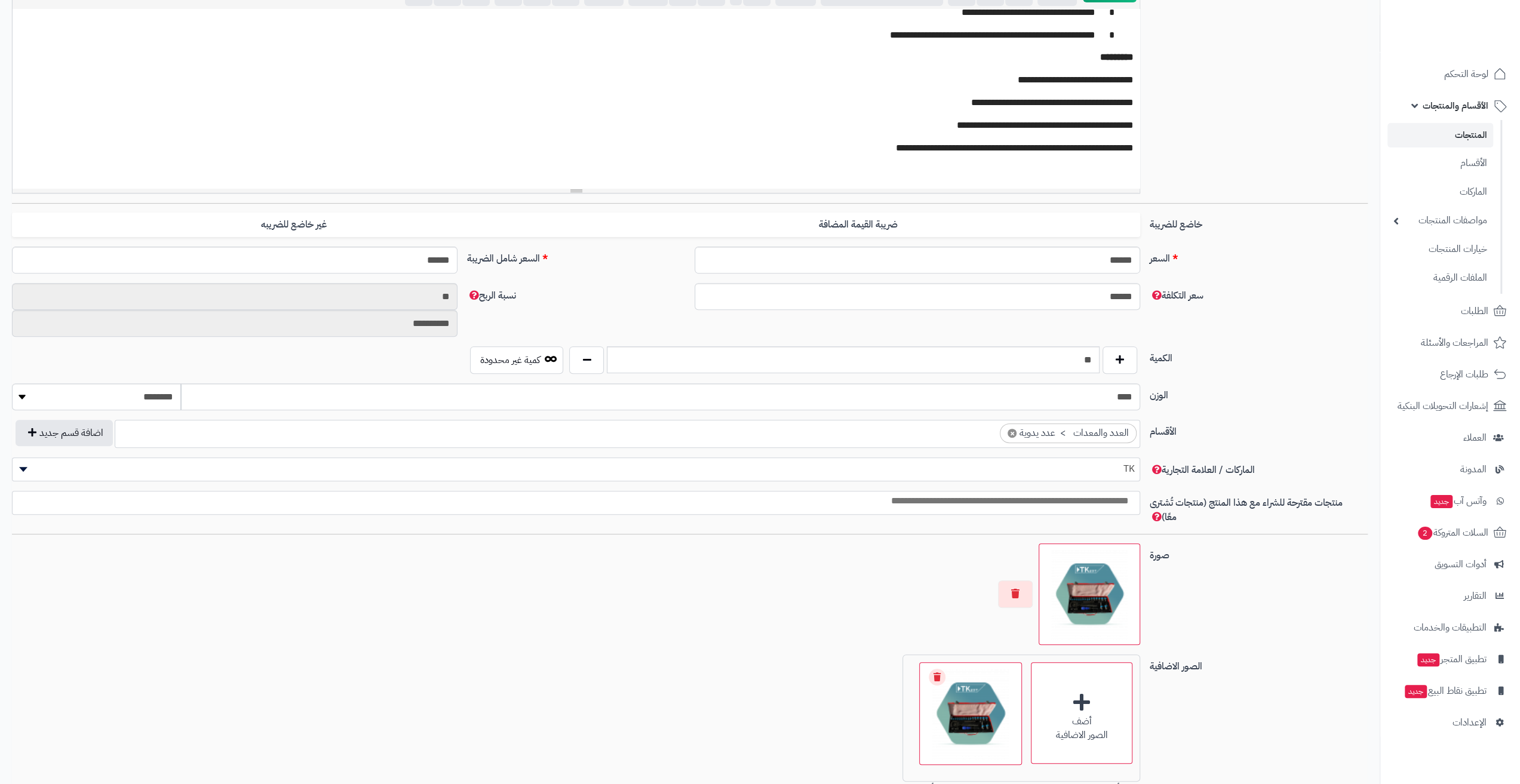
scroll to position [0, 0]
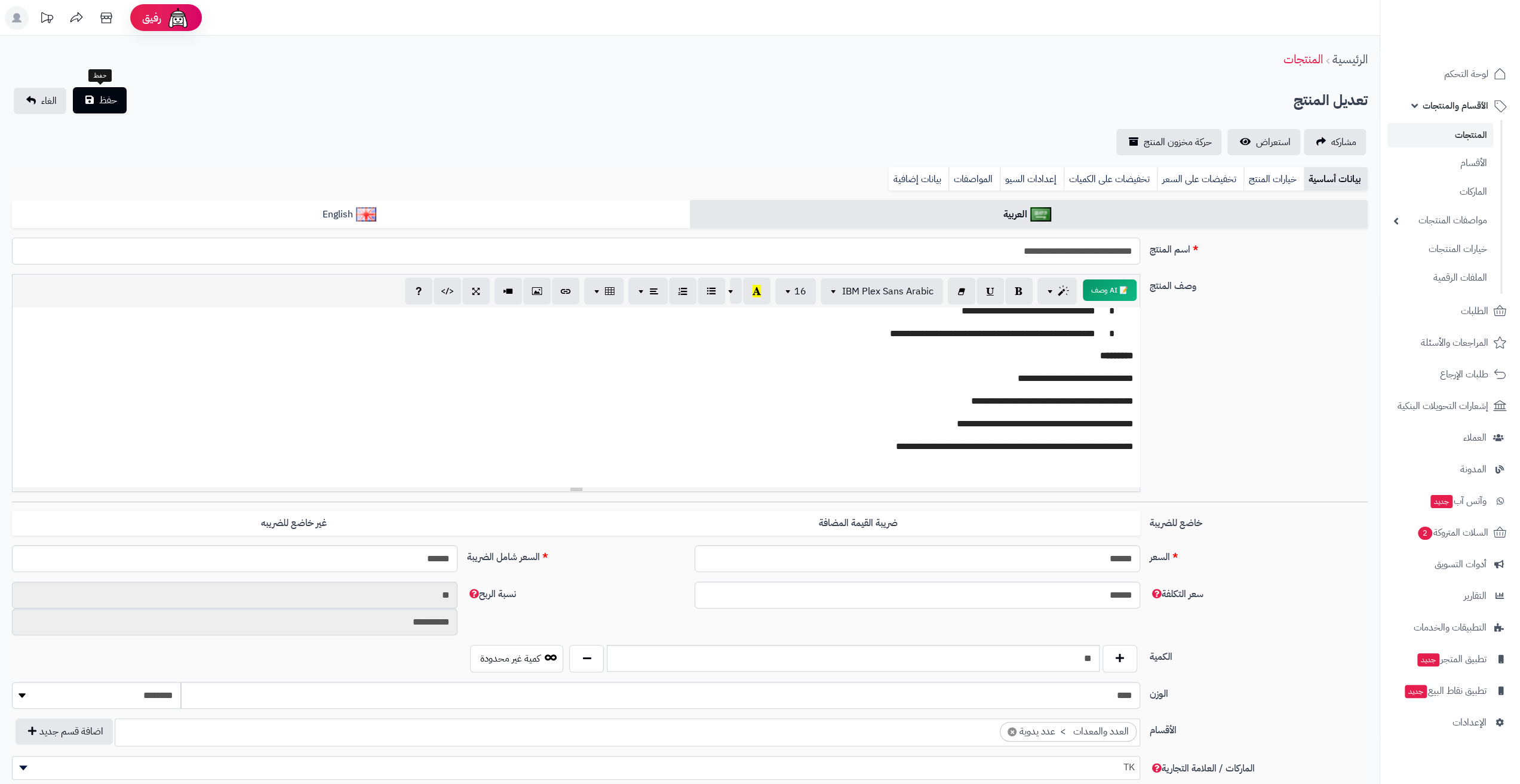
type input "**********"
click at [111, 94] on span "حفظ" at bounding box center [108, 100] width 18 height 14
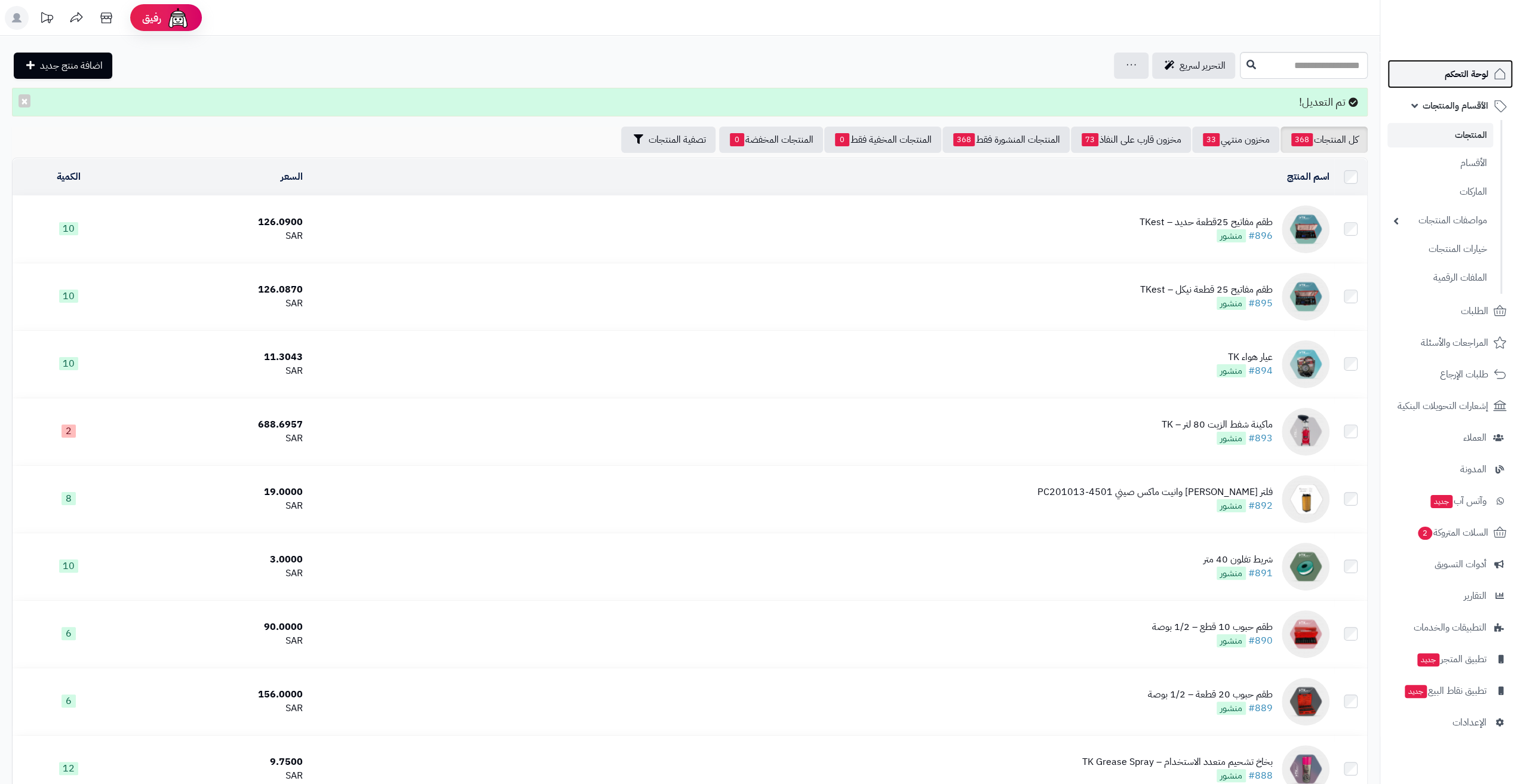
click at [1458, 78] on span "لوحة التحكم" at bounding box center [1467, 74] width 44 height 17
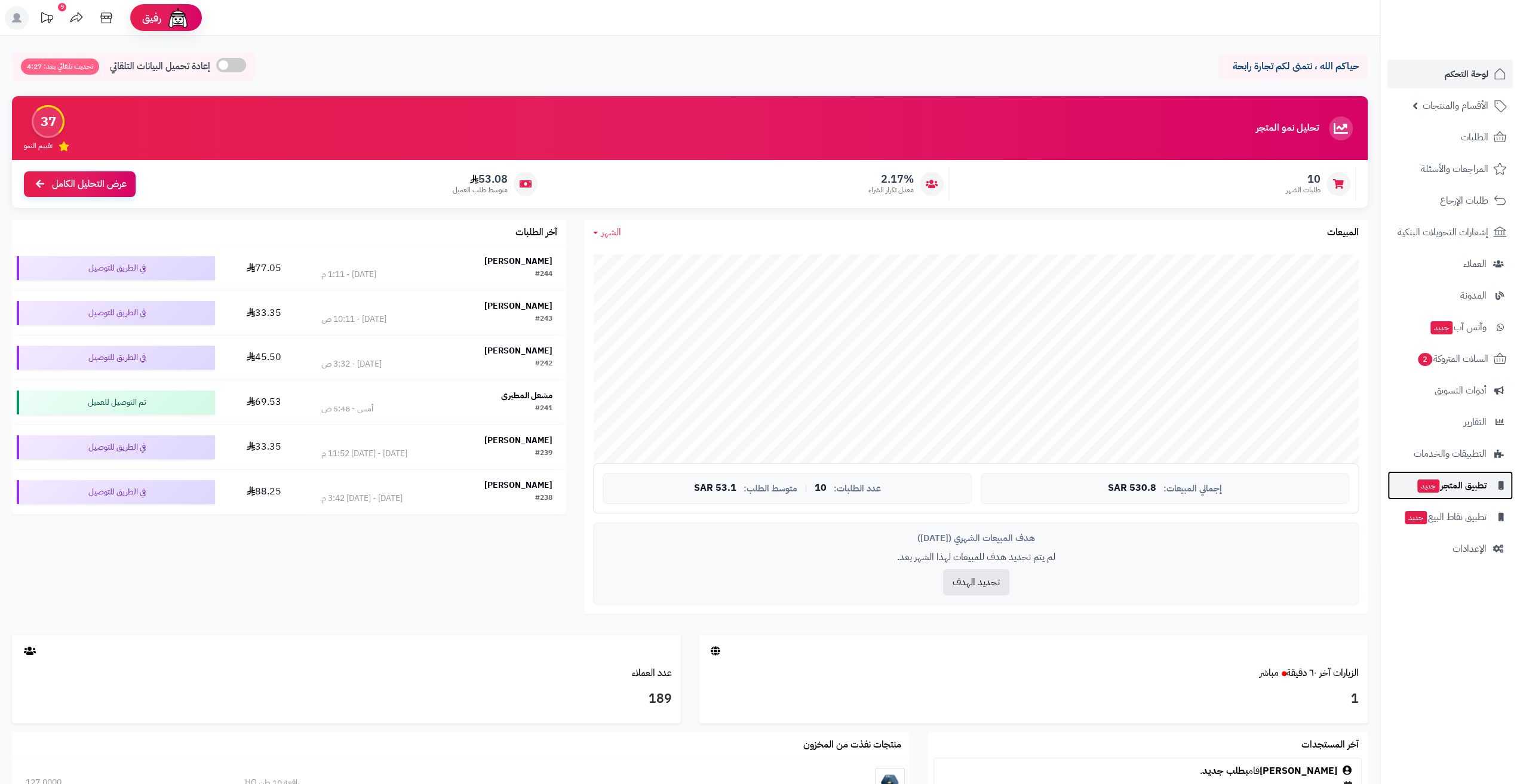
click at [1470, 493] on span "تطبيق المتجر جديد" at bounding box center [1451, 485] width 71 height 17
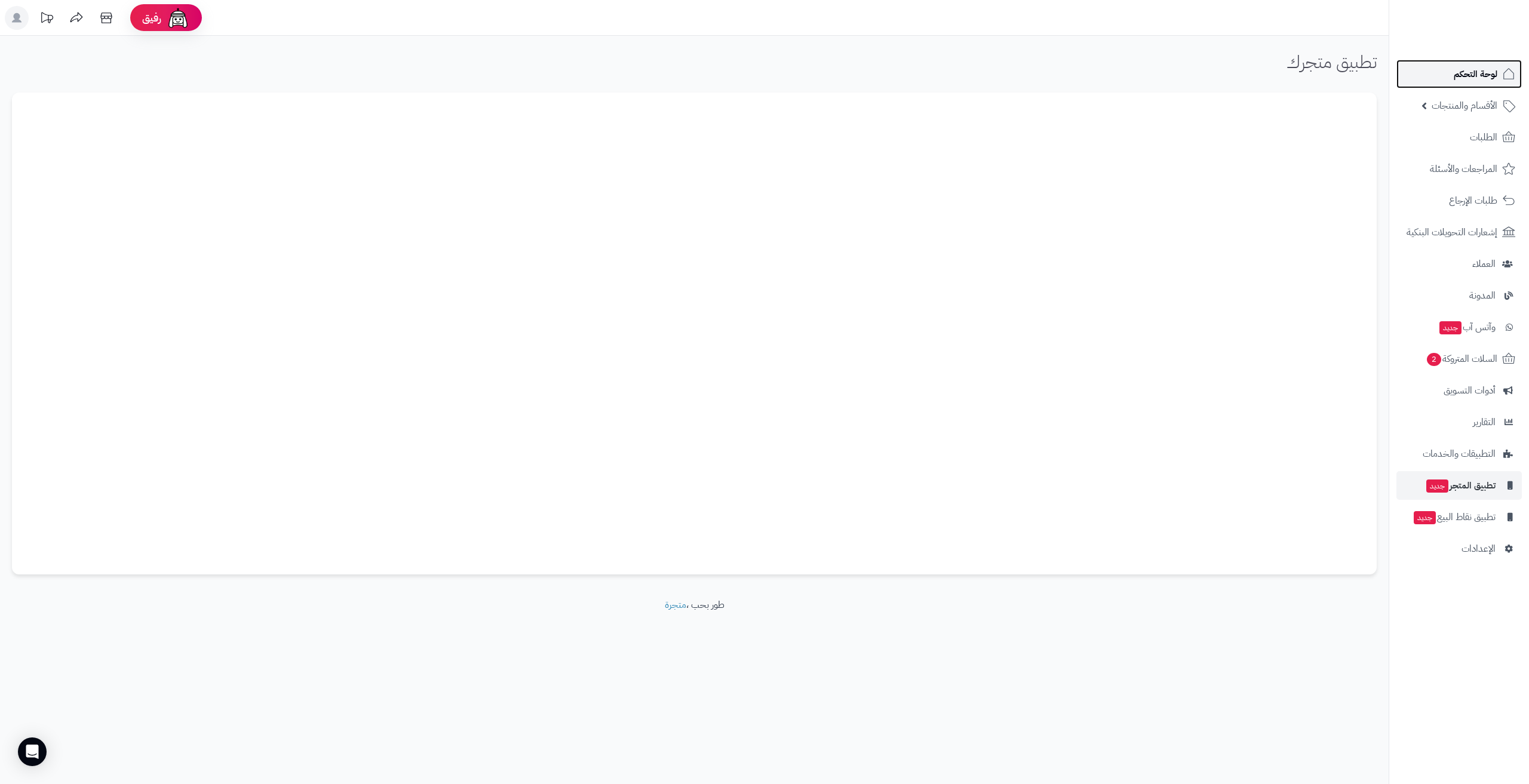
click at [1443, 77] on link "لوحة التحكم" at bounding box center [1459, 74] width 125 height 29
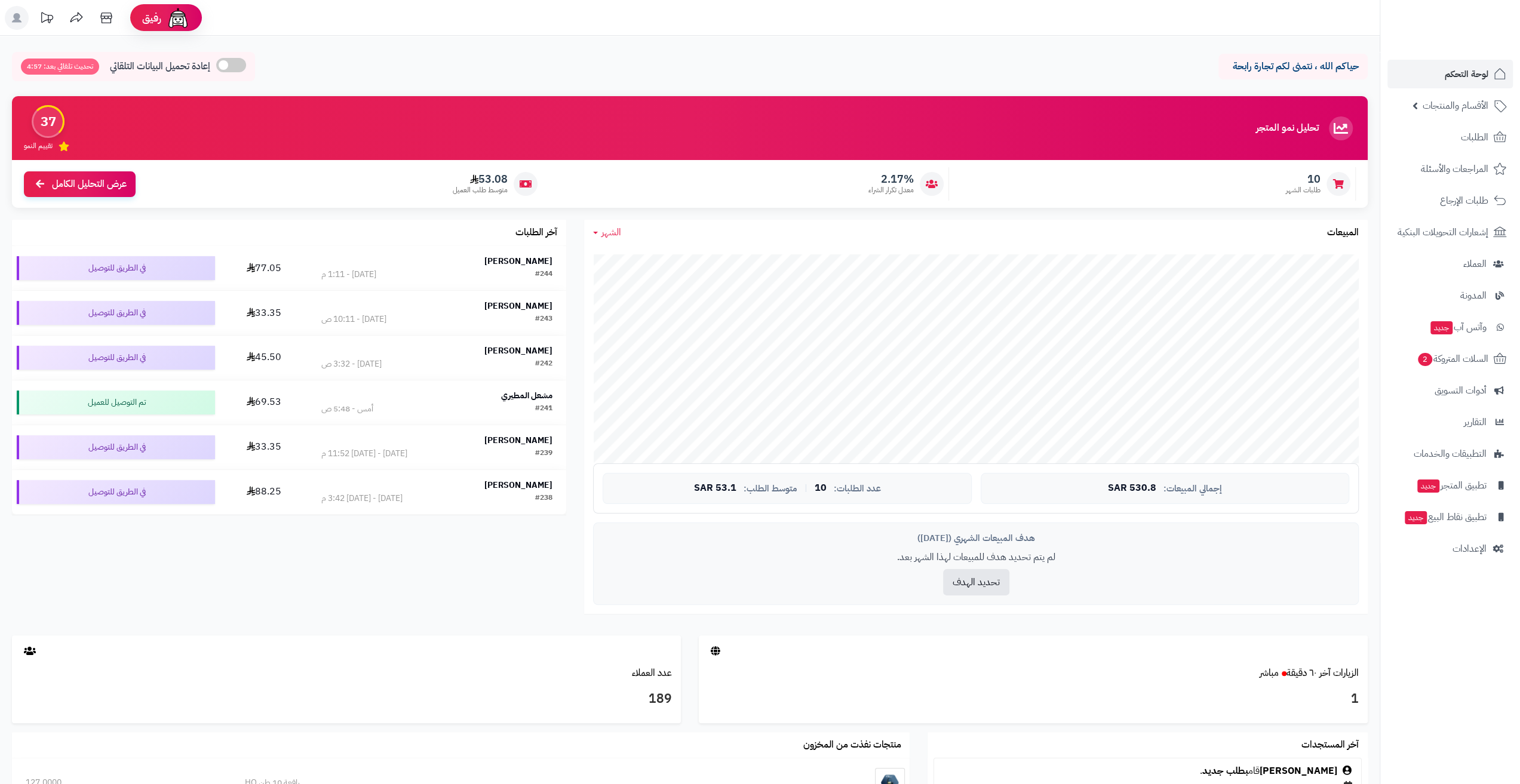
click at [19, 15] on icon at bounding box center [17, 18] width 10 height 10
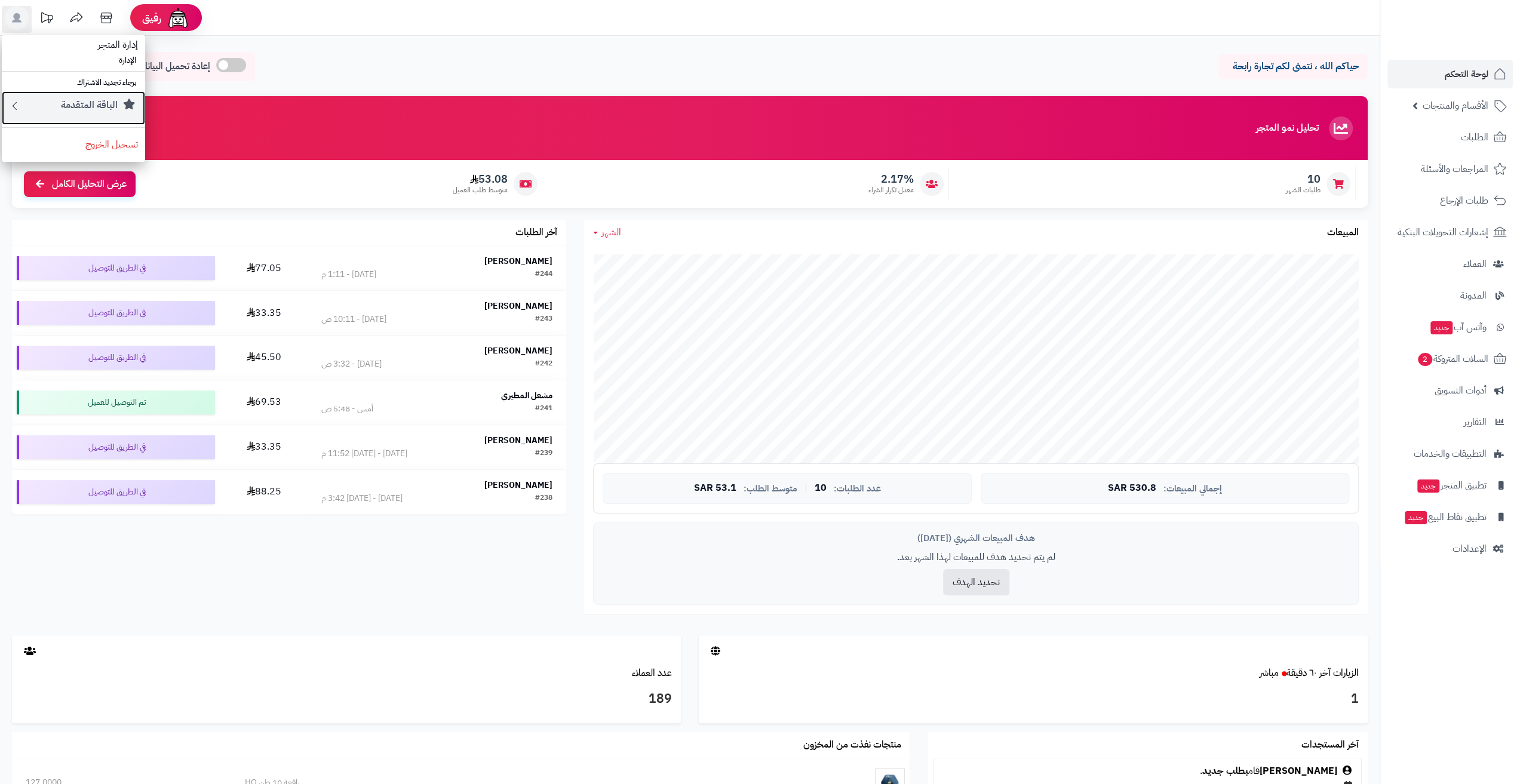
click at [123, 115] on div "الباقة المتقدمة" at bounding box center [79, 108] width 117 height 19
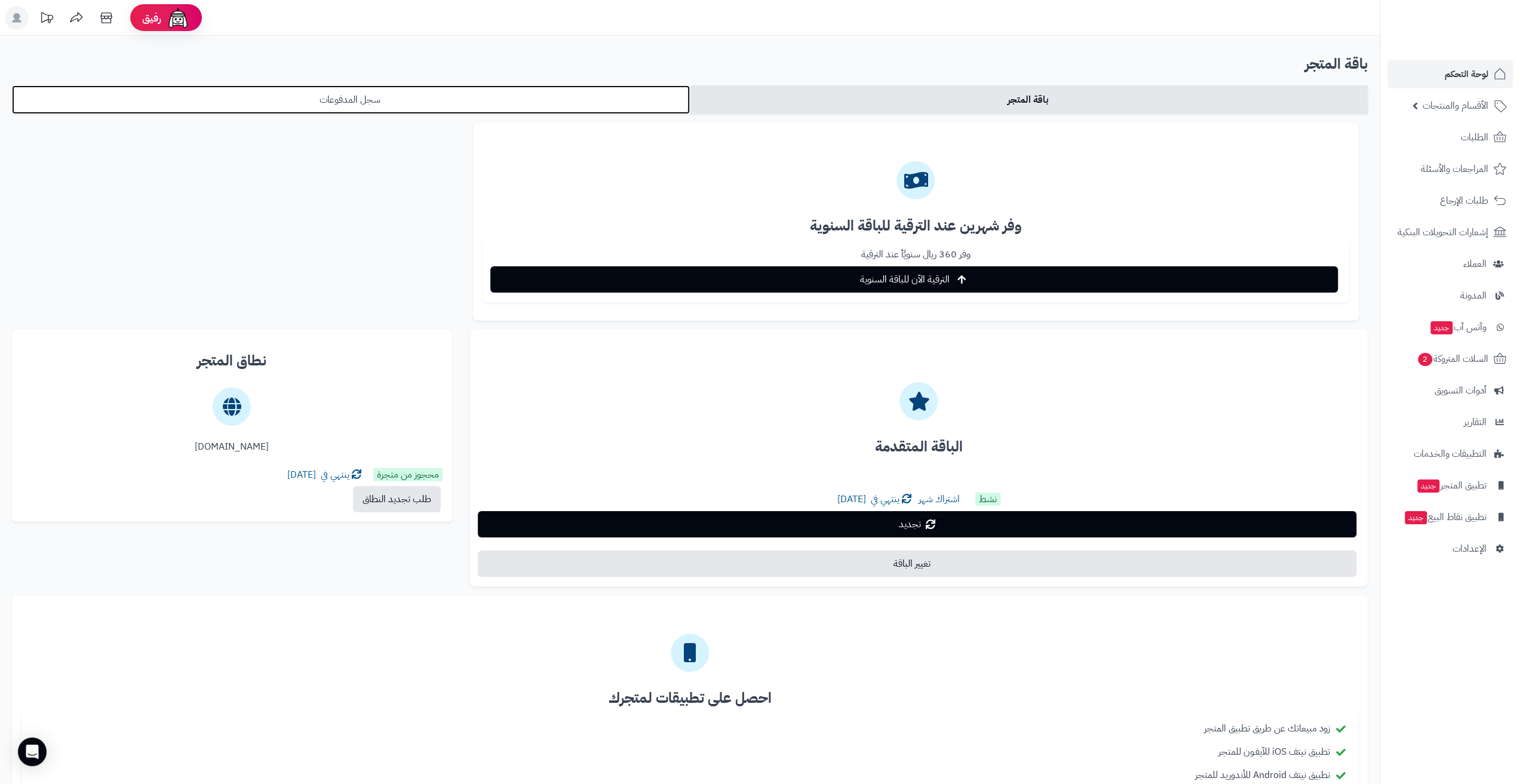
click at [628, 107] on link "سجل المدفوعات" at bounding box center [350, 99] width 678 height 29
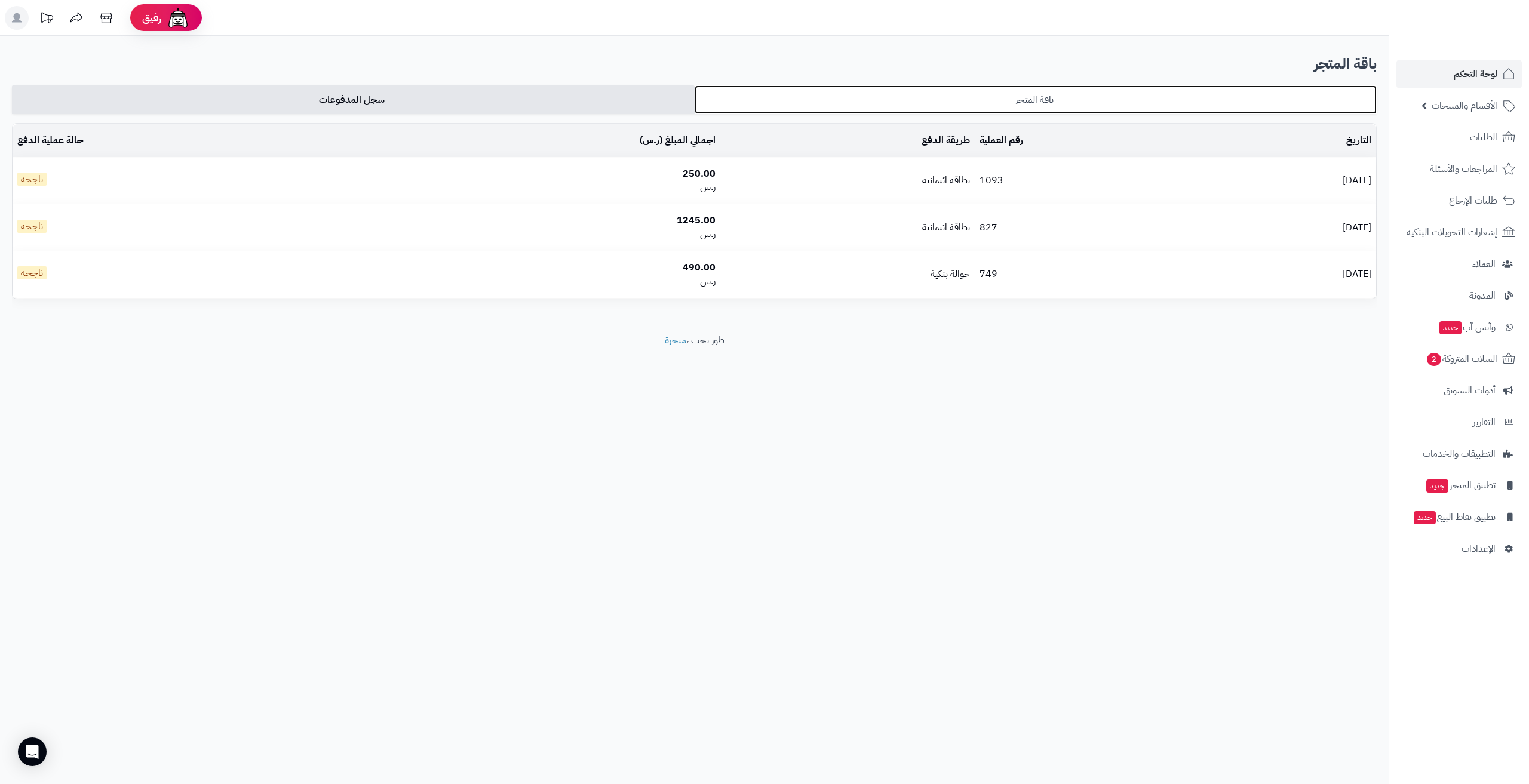
click at [821, 108] on link "باقة المتجر" at bounding box center [1036, 99] width 683 height 29
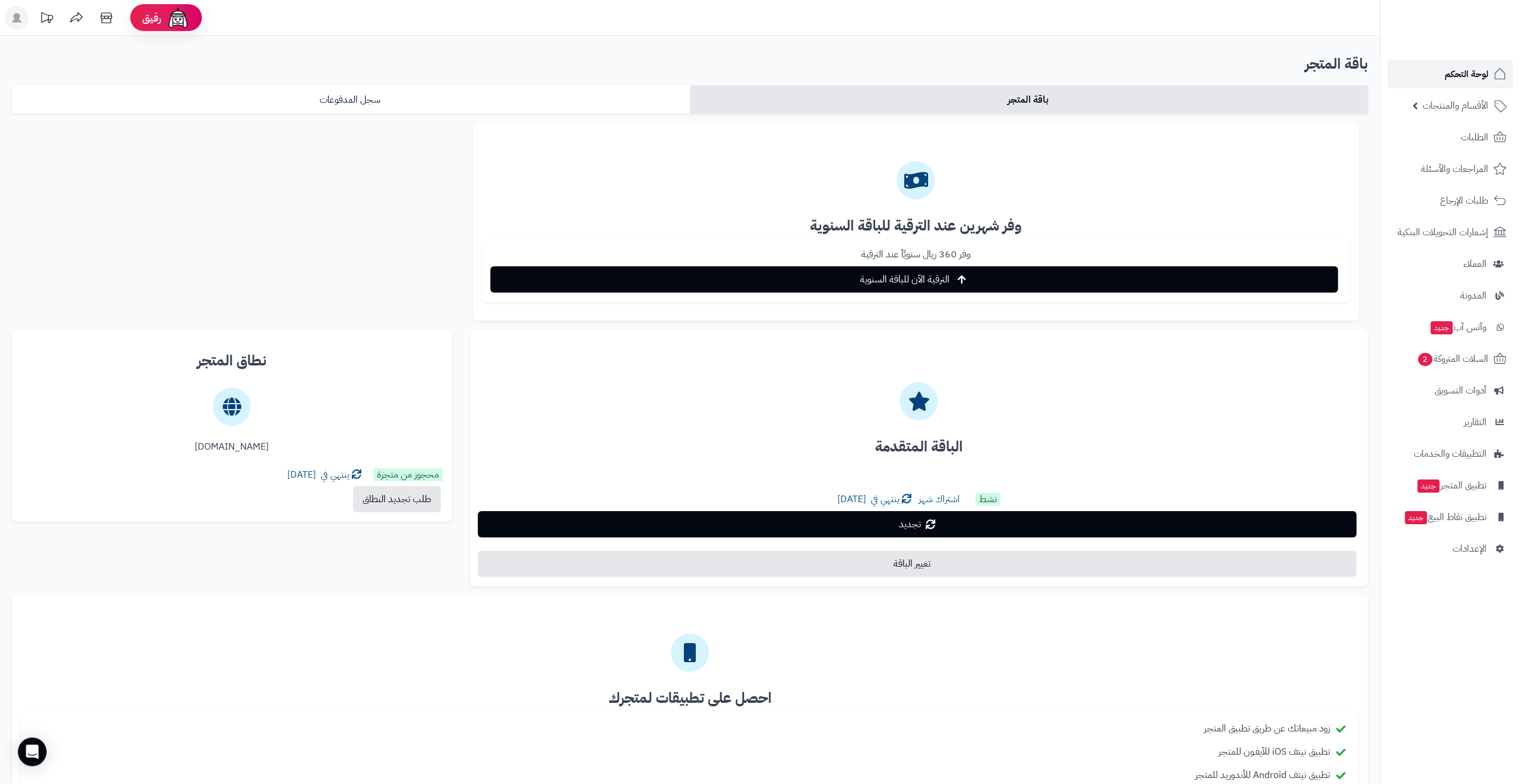
click at [1434, 79] on link "لوحة التحكم" at bounding box center [1450, 74] width 125 height 29
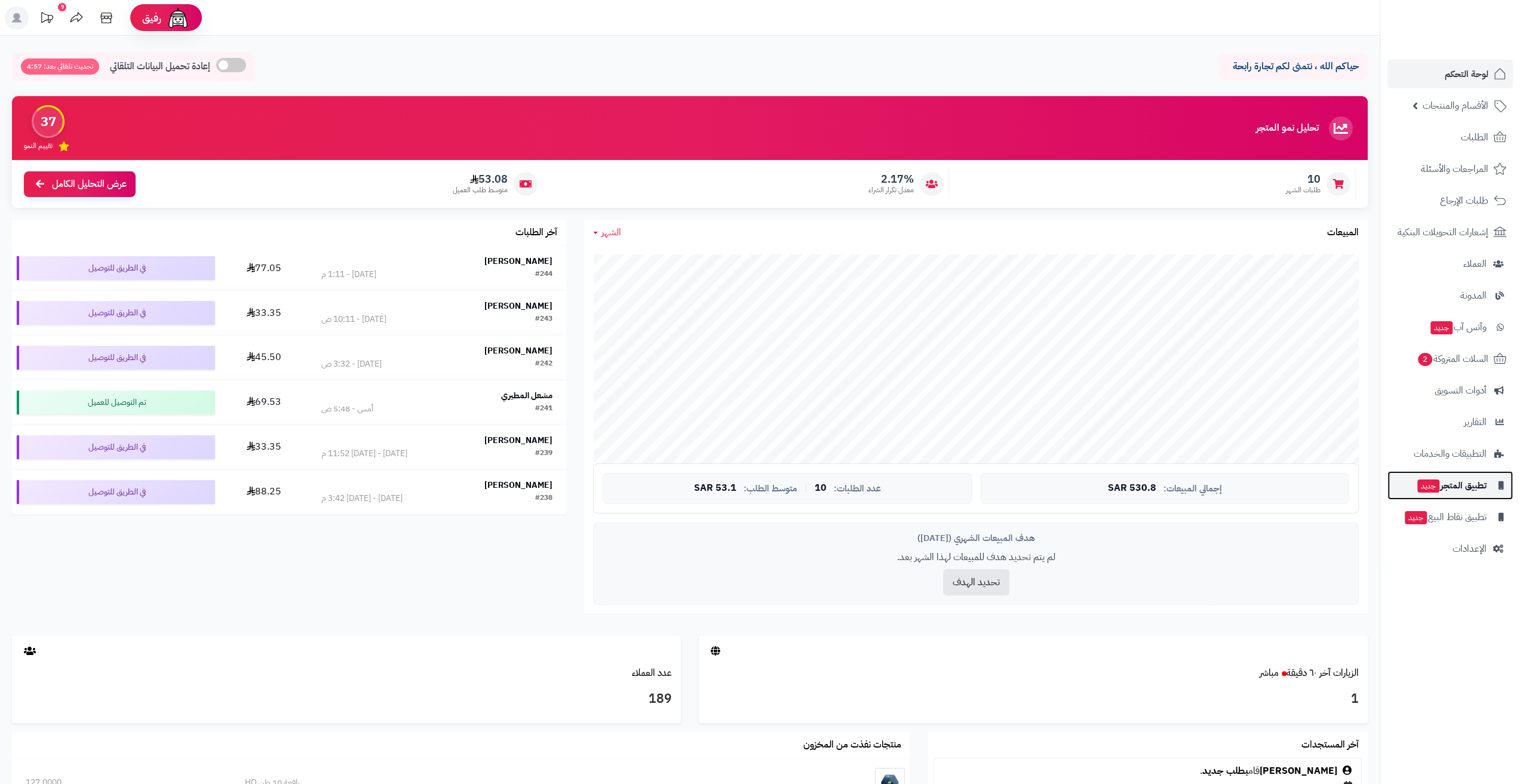
click at [1431, 480] on span "جديد" at bounding box center [1429, 486] width 22 height 13
